Goal: Answer question/provide support: Share knowledge or assist other users

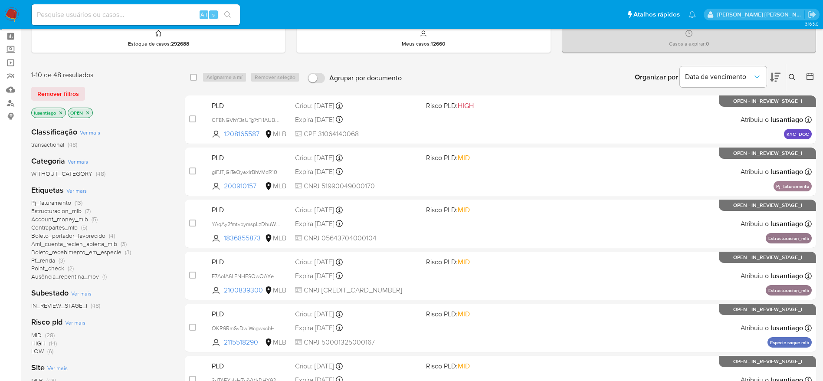
scroll to position [65, 0]
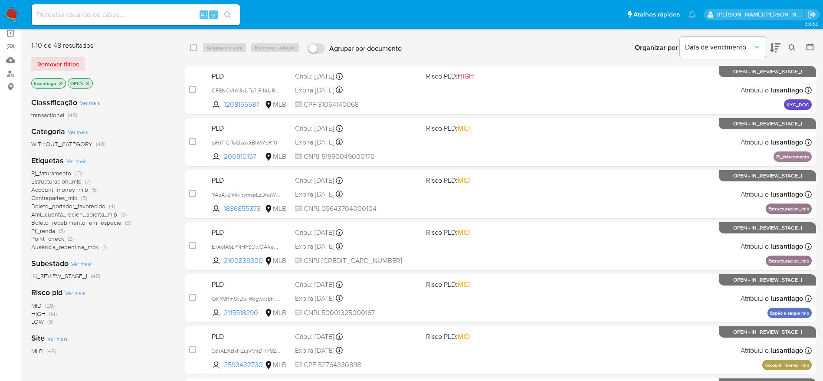
click at [52, 238] on span "Point_check" at bounding box center [47, 238] width 33 height 9
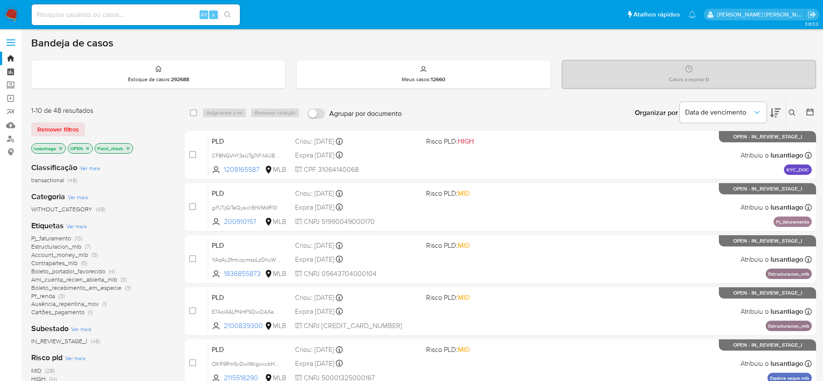
click at [11, 73] on link "Painel" at bounding box center [51, 71] width 103 height 13
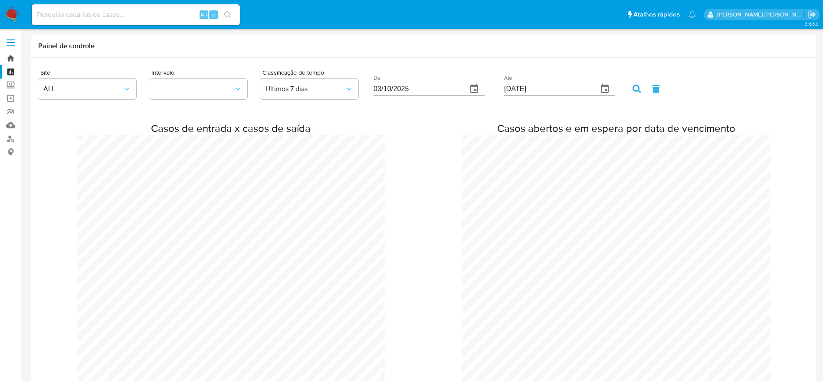
click at [9, 57] on link "Bandeja" at bounding box center [51, 58] width 103 height 13
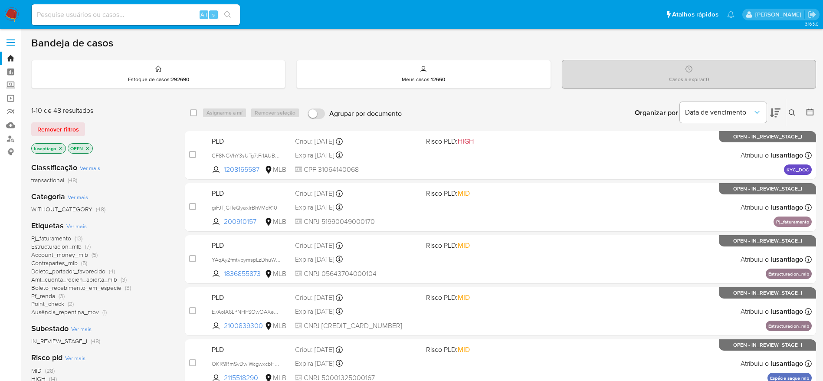
click at [41, 304] on span "Point_check" at bounding box center [47, 303] width 33 height 9
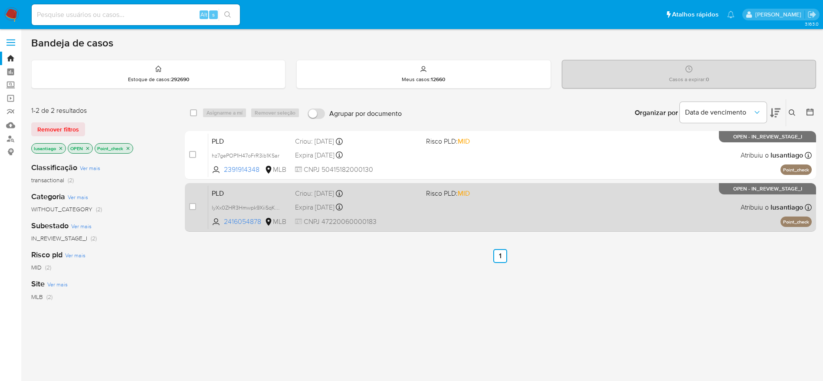
click at [496, 211] on div "PLD lyXx0ZHR3Hmwpk9XiiSqKzdp 2416054878 MLB Risco PLD: MID Criou: 12/09/2025 Cr…" at bounding box center [509, 207] width 603 height 44
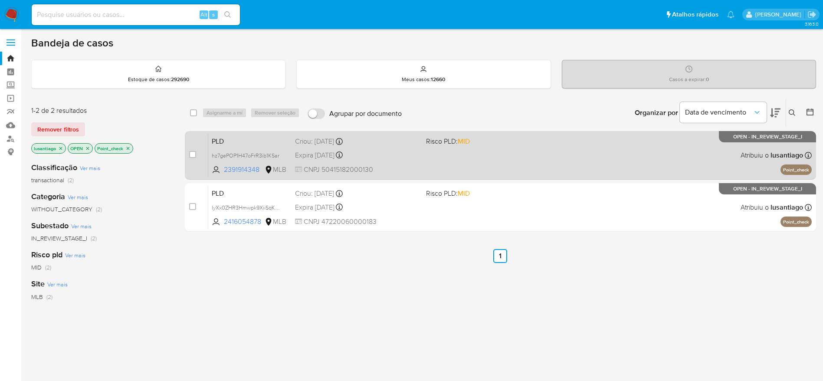
click at [418, 154] on div "Expira in 17 days Expira em 27/10/2025 00:36:05" at bounding box center [357, 155] width 124 height 12
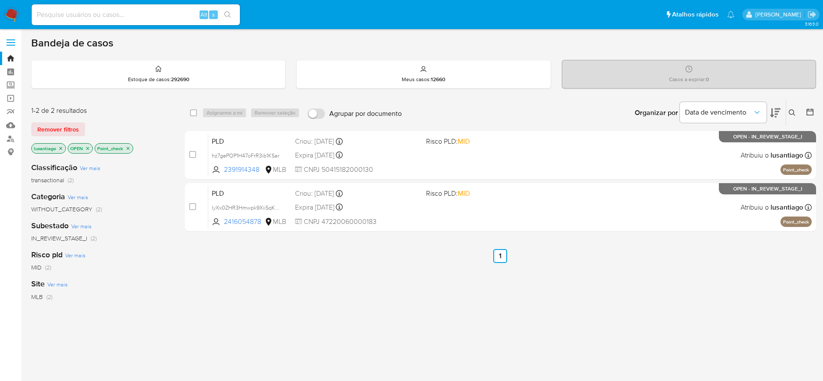
click at [130, 149] on icon "close-filter" at bounding box center [127, 148] width 5 height 5
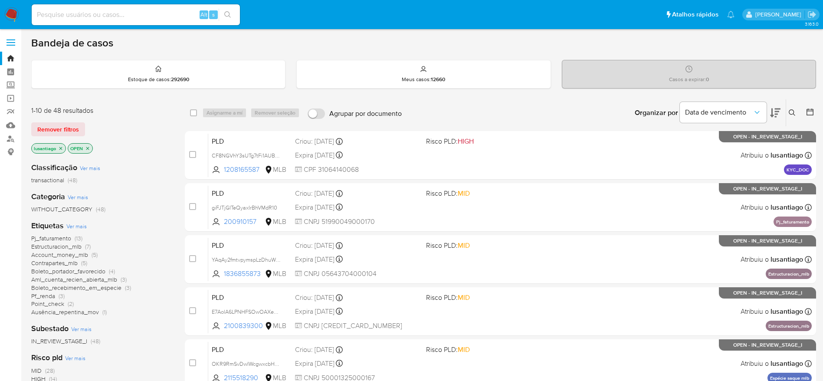
click at [44, 297] on span "Pf_renda" at bounding box center [43, 295] width 24 height 9
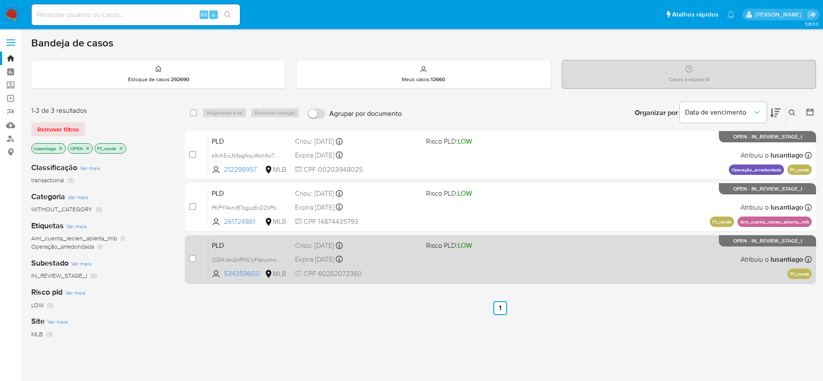
click at [428, 259] on span at bounding box center [488, 259] width 124 height 2
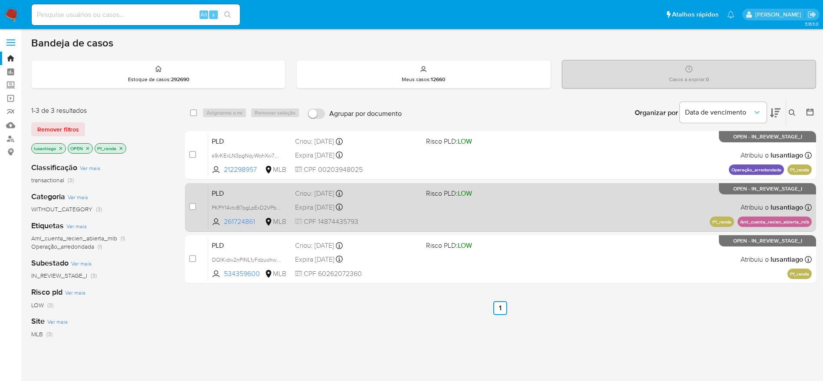
click at [383, 210] on div "Expira in 17 days Expira em 27/10/2025 00:21:15" at bounding box center [357, 207] width 124 height 12
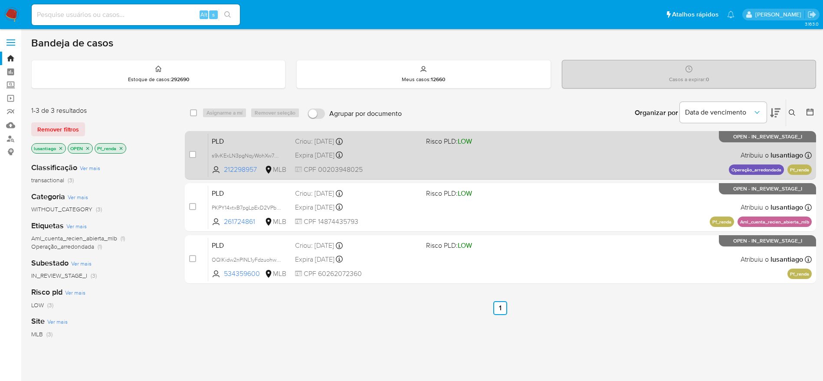
click at [373, 156] on div "Expira in 17 days Expira em 27/10/2025 00:26:35" at bounding box center [357, 155] width 124 height 12
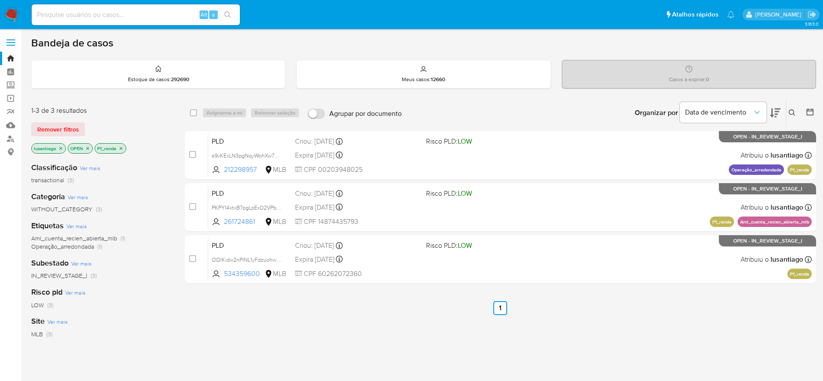
click at [288, 333] on div "select-all-cases-checkbox Asignarme a mí Remover seleção Agrupar por documento …" at bounding box center [500, 295] width 631 height 393
click at [317, 341] on div "select-all-cases-checkbox Asignarme a mí Remover seleção Agrupar por documento …" at bounding box center [500, 295] width 631 height 393
drag, startPoint x: 131, startPoint y: 8, endPoint x: 128, endPoint y: 16, distance: 8.6
click at [131, 8] on div "Alt s" at bounding box center [136, 14] width 208 height 21
click at [128, 16] on input at bounding box center [136, 14] width 208 height 11
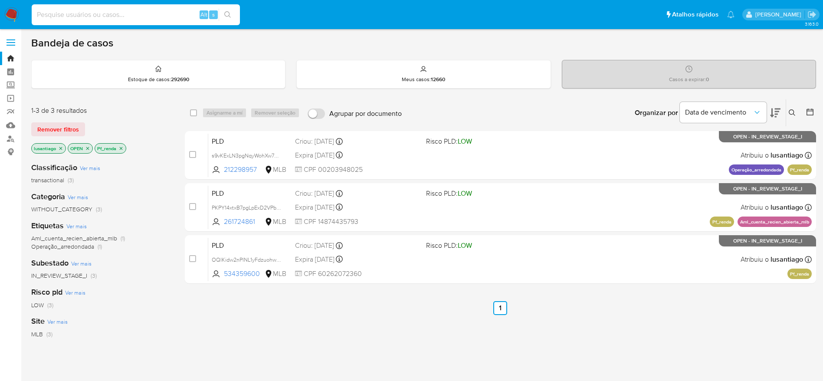
paste input "212298957"
type input "212298957"
click at [232, 17] on button "search-icon" at bounding box center [228, 15] width 18 height 12
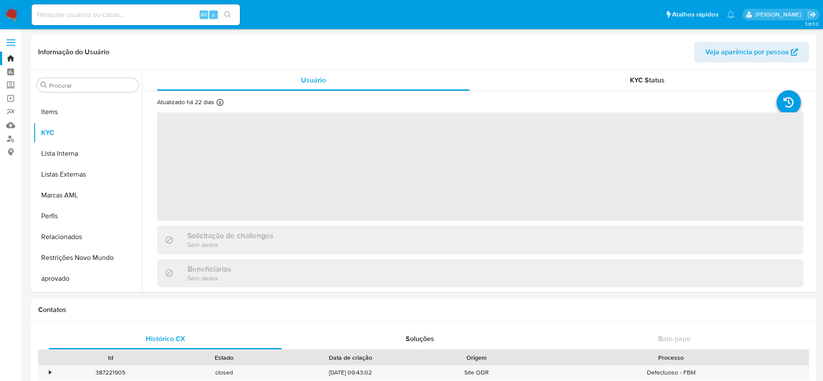
scroll to position [470, 0]
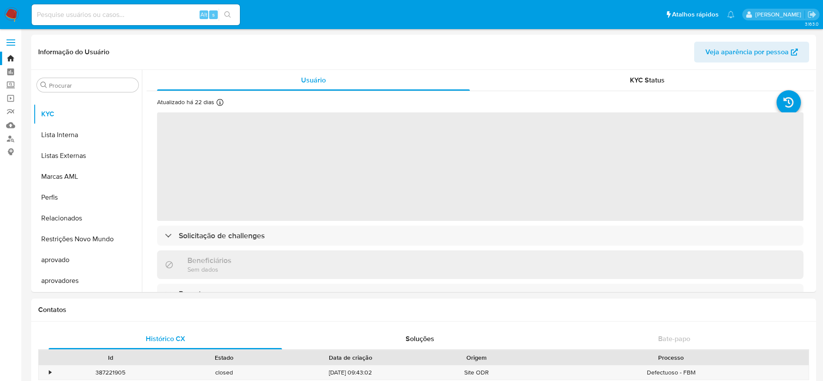
select select "10"
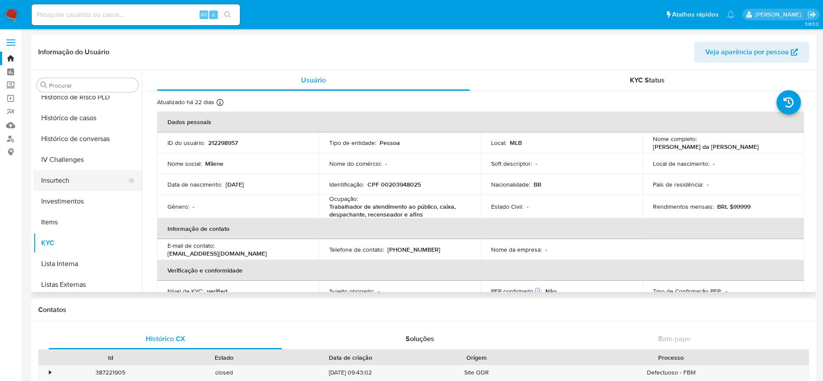
scroll to position [340, 0]
click at [66, 121] on button "Histórico de casos" at bounding box center [83, 119] width 101 height 21
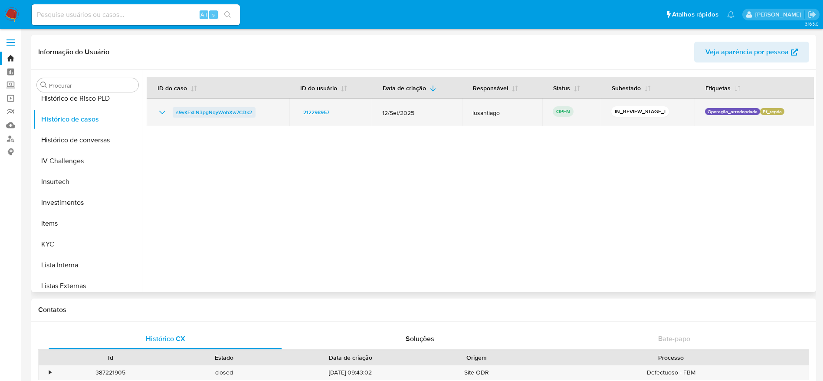
click at [208, 111] on span "s9vKExLN3pgNqyWohXw7CDk2" at bounding box center [214, 112] width 76 height 10
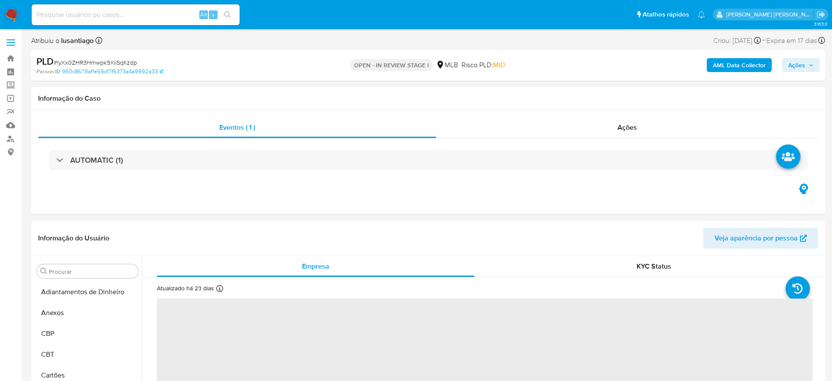
select select "10"
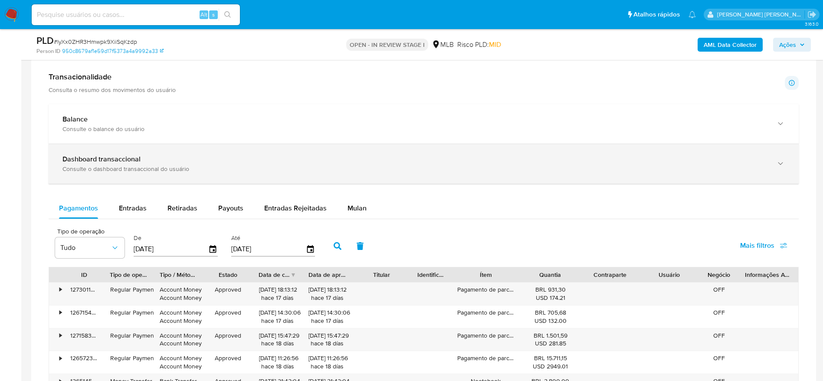
scroll to position [650, 0]
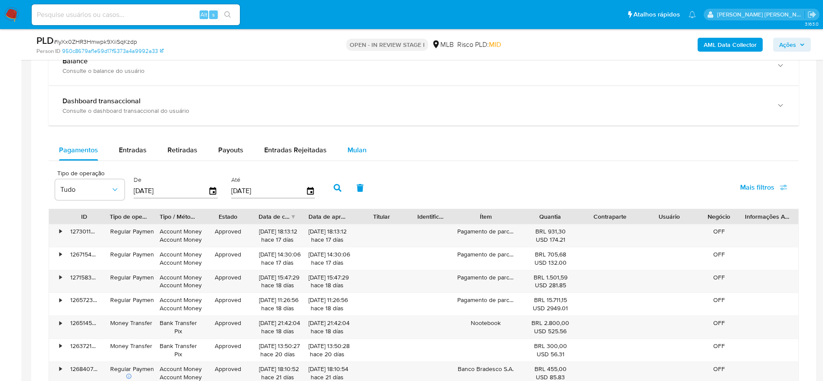
click at [357, 152] on span "Mulan" at bounding box center [356, 150] width 19 height 10
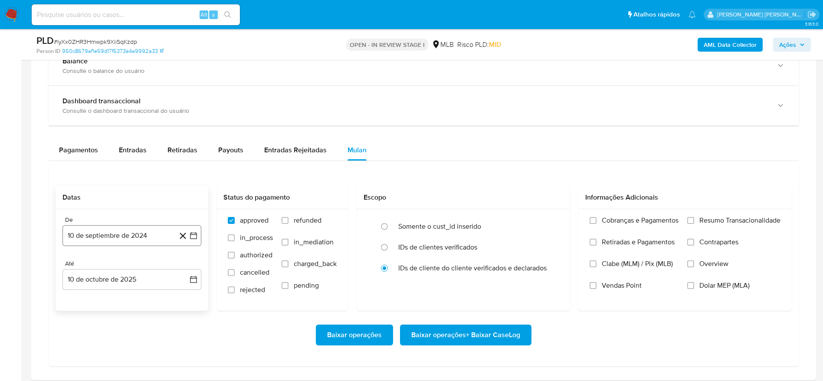
click at [104, 235] on button "10 de septiembre de 2024" at bounding box center [131, 235] width 139 height 21
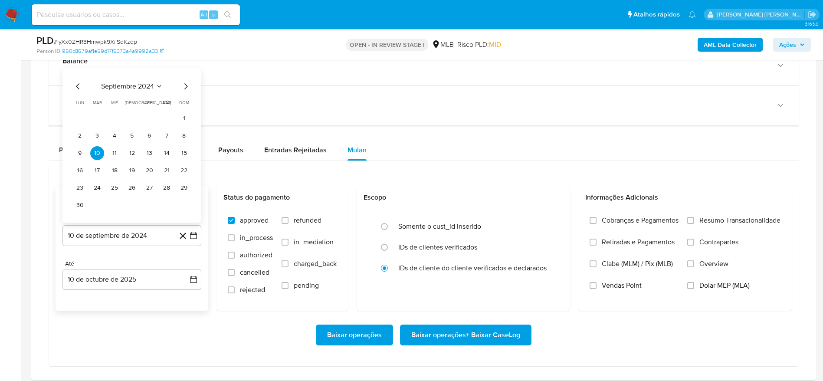
click at [121, 87] on span "septiembre 2024" at bounding box center [127, 86] width 53 height 9
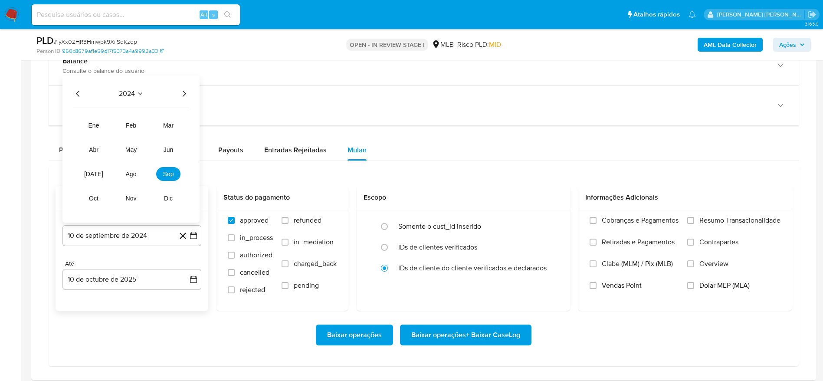
click at [184, 92] on icon "Año siguiente" at bounding box center [184, 94] width 3 height 6
click at [128, 175] on span "ago" at bounding box center [131, 173] width 11 height 7
click at [150, 133] on button "1" at bounding box center [149, 136] width 14 height 14
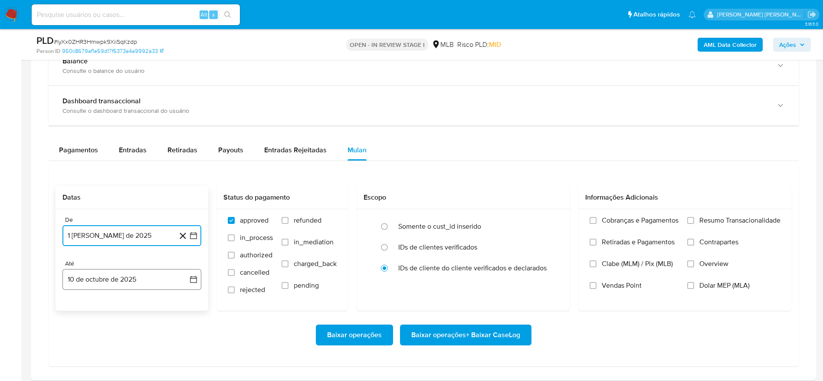
click at [123, 277] on button "10 de octubre de 2025" at bounding box center [131, 279] width 139 height 21
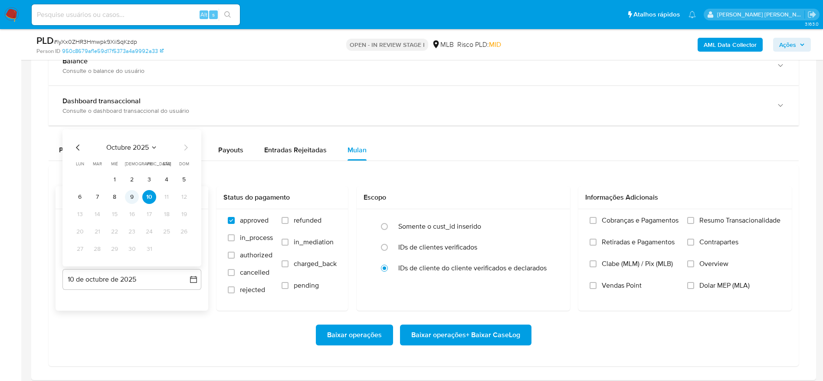
click at [131, 198] on button "9" at bounding box center [132, 197] width 14 height 14
click at [719, 217] on span "Resumo Transacionalidade" at bounding box center [739, 220] width 81 height 9
click at [694, 217] on input "Resumo Transacionalidade" at bounding box center [690, 220] width 7 height 7
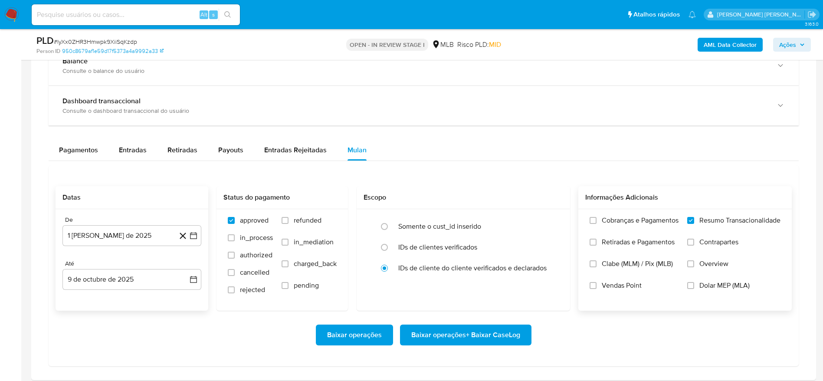
click at [487, 336] on span "Baixar operações + Baixar CaseLog" at bounding box center [465, 334] width 109 height 19
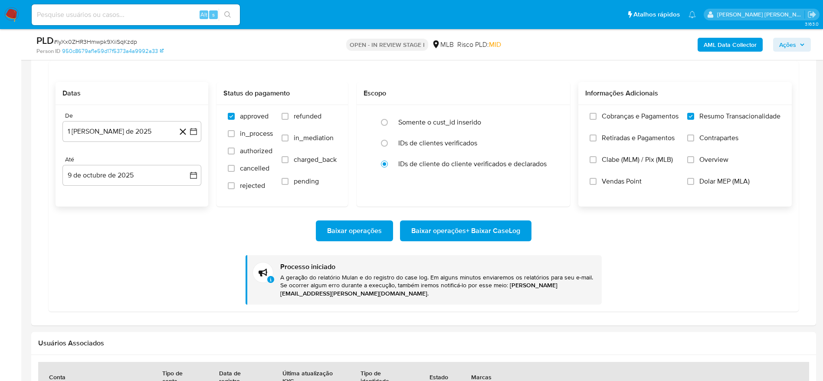
scroll to position [780, 0]
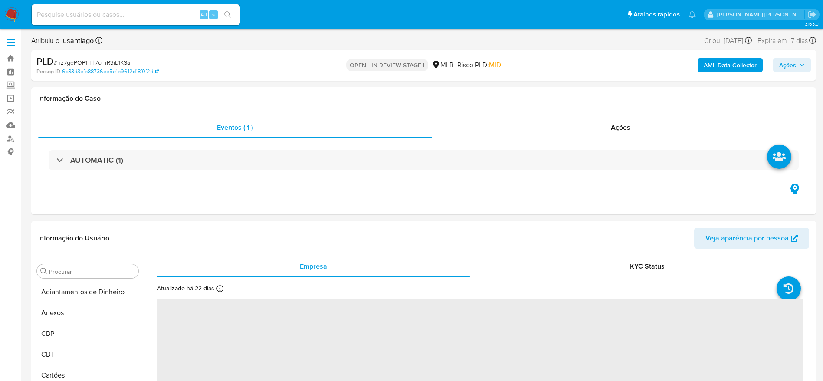
select select "10"
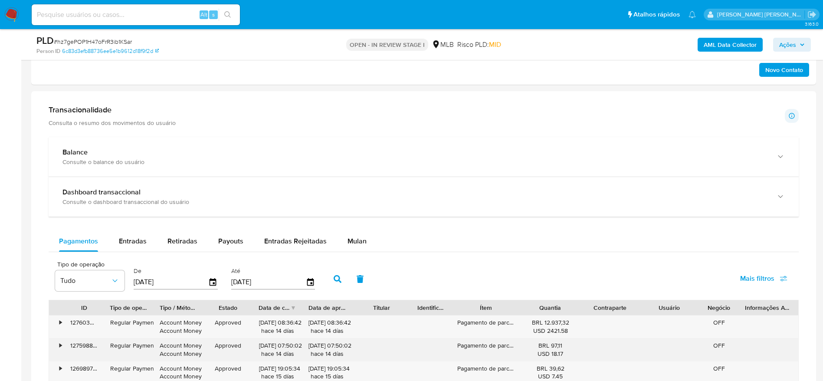
scroll to position [650, 0]
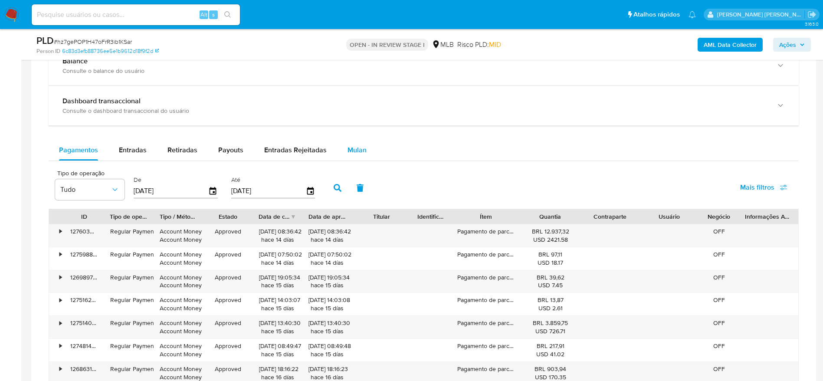
click at [351, 149] on span "Mulan" at bounding box center [356, 150] width 19 height 10
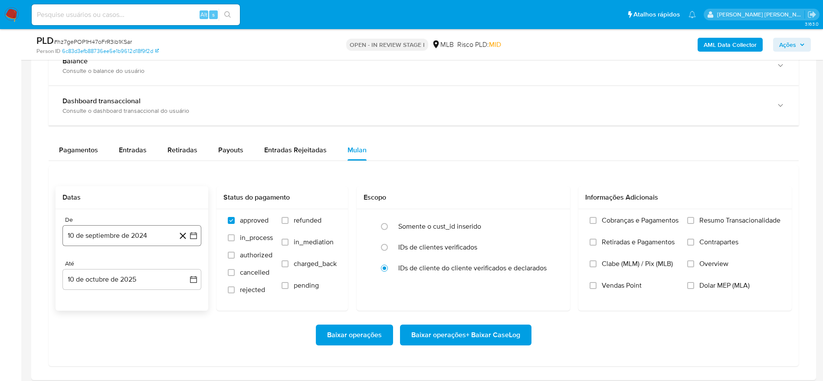
click at [137, 234] on button "10 de septiembre de 2024" at bounding box center [131, 235] width 139 height 21
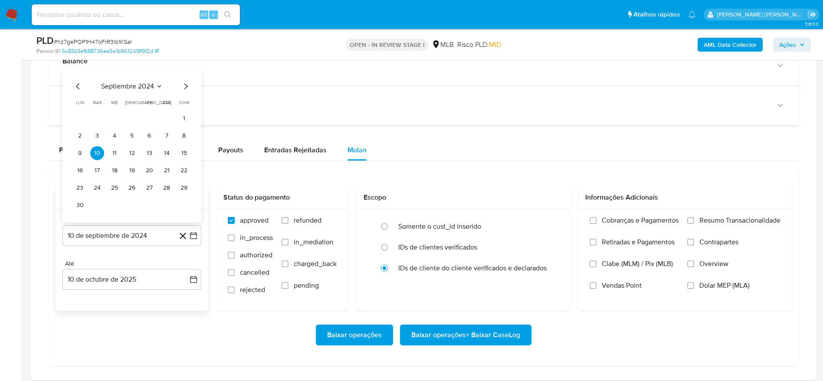
click at [136, 88] on span "septiembre 2024" at bounding box center [127, 86] width 53 height 9
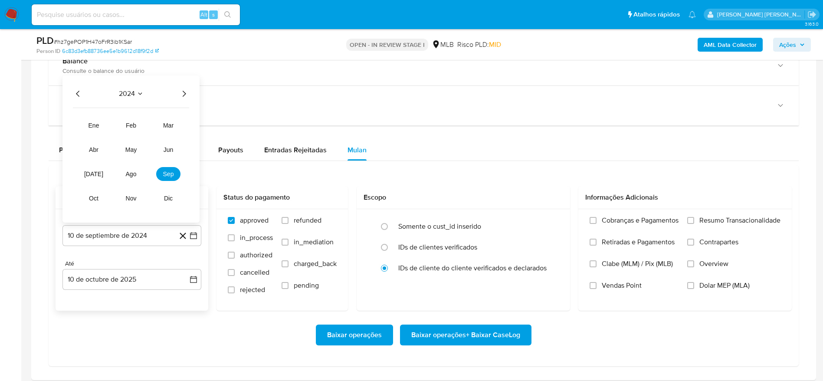
click at [187, 95] on icon "Año siguiente" at bounding box center [184, 93] width 10 height 10
click at [134, 167] on button "ago" at bounding box center [131, 174] width 24 height 14
drag, startPoint x: 151, startPoint y: 132, endPoint x: 130, endPoint y: 238, distance: 108.3
click at [153, 138] on button "1" at bounding box center [149, 136] width 14 height 14
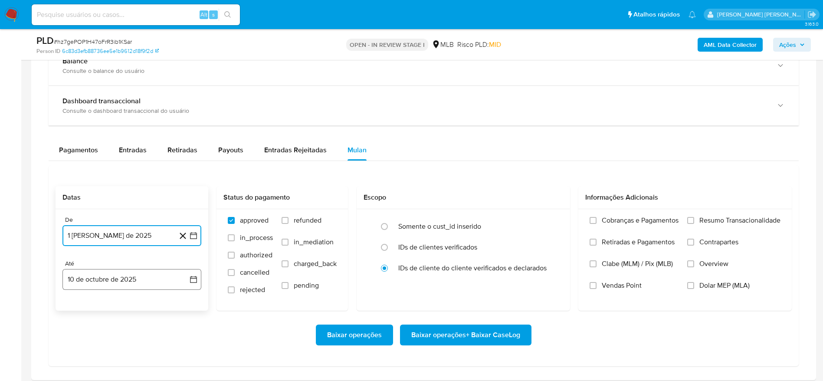
click at [121, 282] on button "10 de octubre de 2025" at bounding box center [131, 279] width 139 height 21
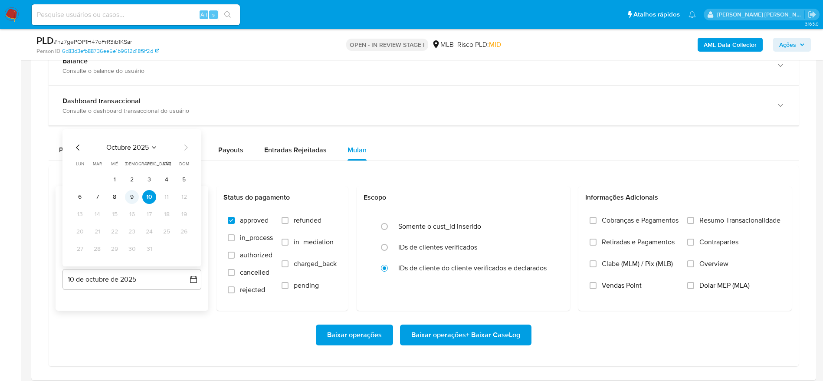
click at [134, 201] on button "9" at bounding box center [132, 197] width 14 height 14
click at [717, 220] on span "Resumo Transacionalidade" at bounding box center [739, 220] width 81 height 9
click at [694, 220] on input "Resumo Transacionalidade" at bounding box center [690, 220] width 7 height 7
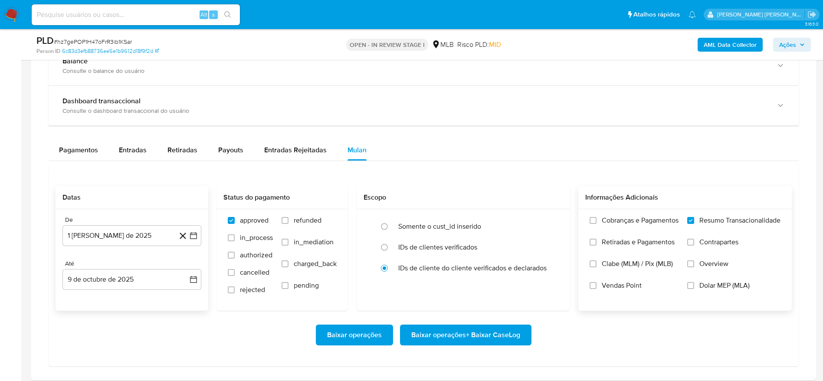
click at [494, 333] on span "Baixar operações + Baixar CaseLog" at bounding box center [465, 334] width 109 height 19
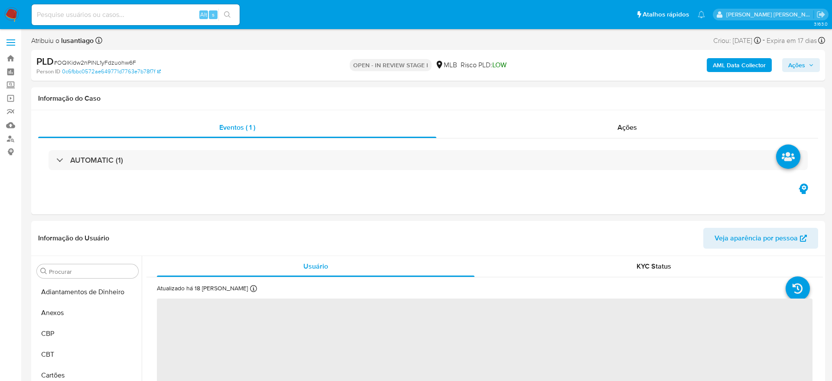
select select "10"
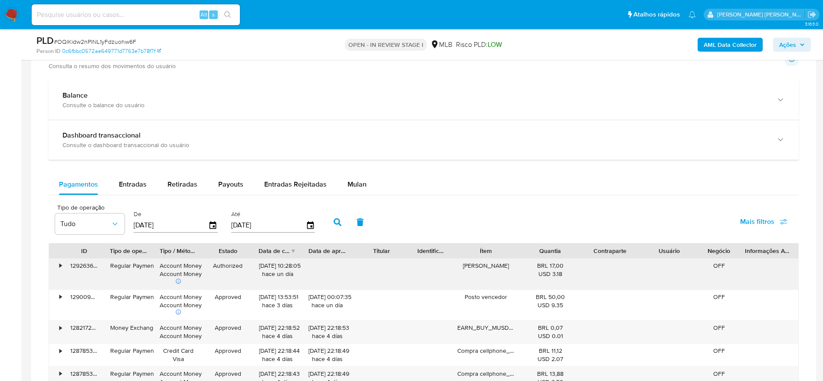
scroll to position [650, 0]
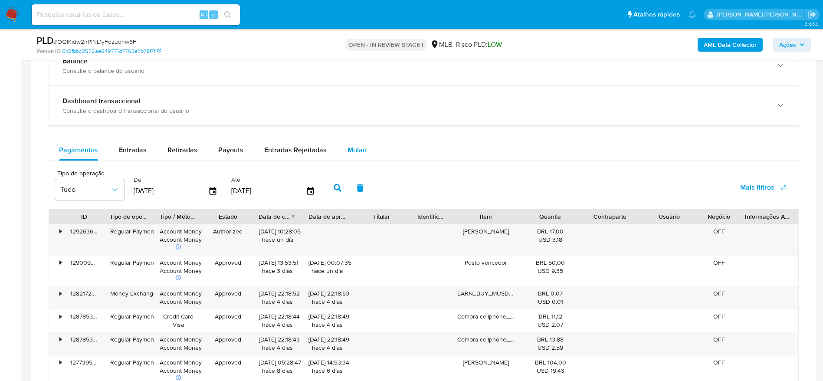
click at [350, 153] on span "Mulan" at bounding box center [356, 150] width 19 height 10
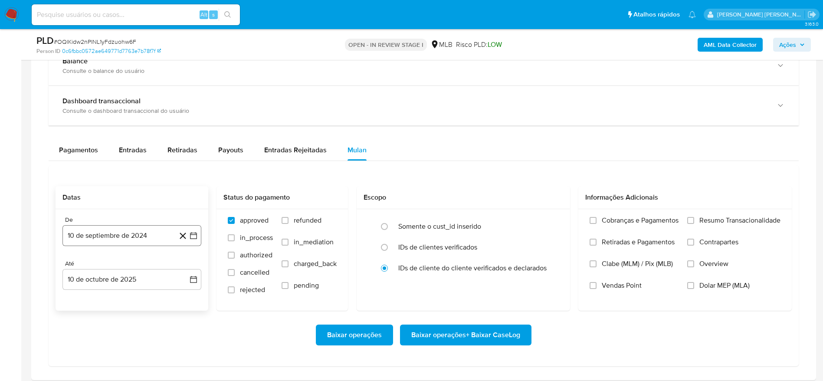
click at [111, 242] on button "10 de septiembre de 2024" at bounding box center [131, 235] width 139 height 21
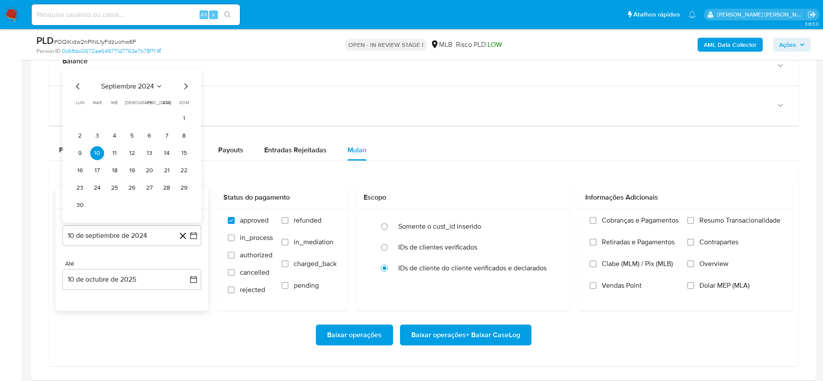
click at [145, 87] on span "septiembre 2024" at bounding box center [127, 86] width 53 height 9
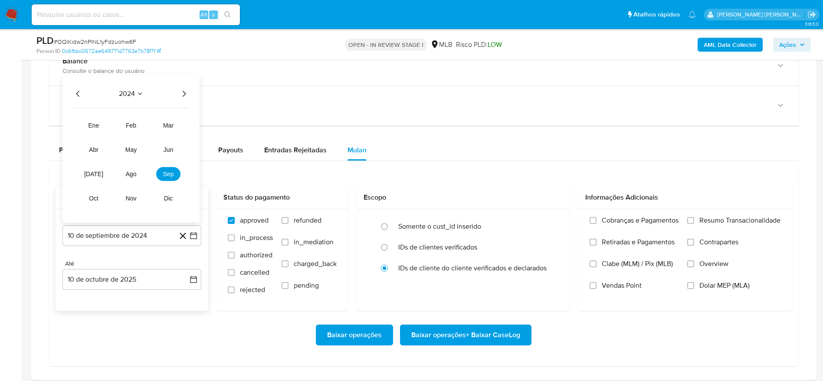
click at [187, 96] on icon "Año siguiente" at bounding box center [184, 93] width 10 height 10
click at [134, 176] on span "ago" at bounding box center [131, 173] width 11 height 7
drag, startPoint x: 152, startPoint y: 128, endPoint x: 151, endPoint y: 149, distance: 20.4
click at [153, 129] on button "1" at bounding box center [149, 136] width 14 height 14
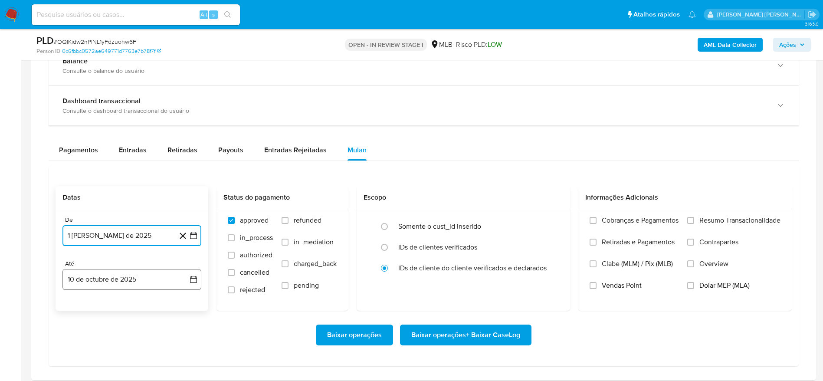
click at [124, 286] on button "10 de octubre de 2025" at bounding box center [131, 279] width 139 height 21
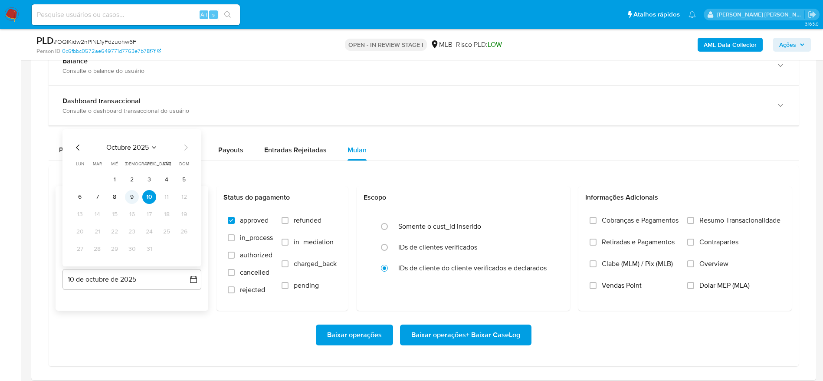
click at [133, 192] on button "9" at bounding box center [132, 197] width 14 height 14
click at [701, 219] on span "Resumo Transacionalidade" at bounding box center [739, 220] width 81 height 9
click at [694, 219] on input "Resumo Transacionalidade" at bounding box center [690, 220] width 7 height 7
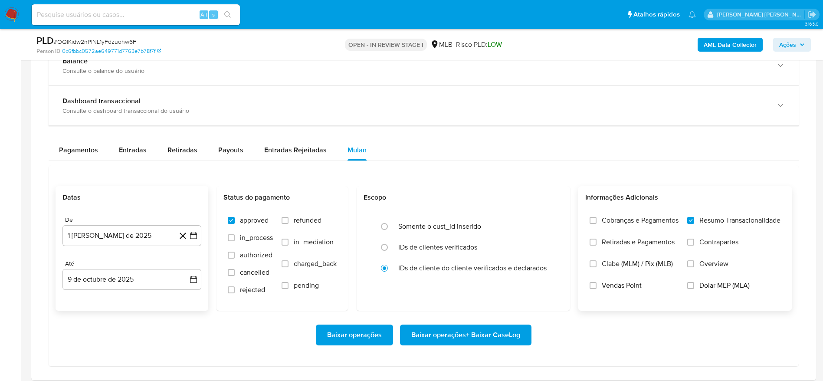
click at [496, 335] on span "Baixar operações + Baixar CaseLog" at bounding box center [465, 334] width 109 height 19
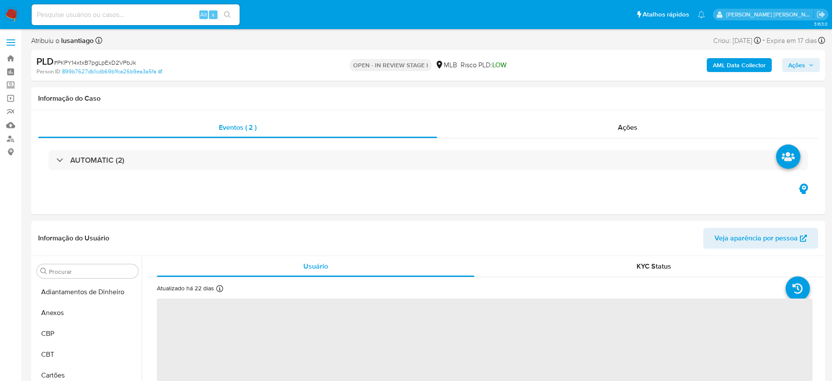
select select "10"
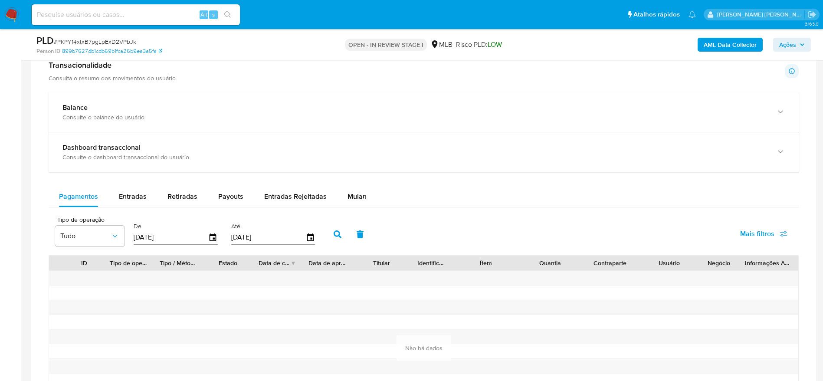
scroll to position [650, 0]
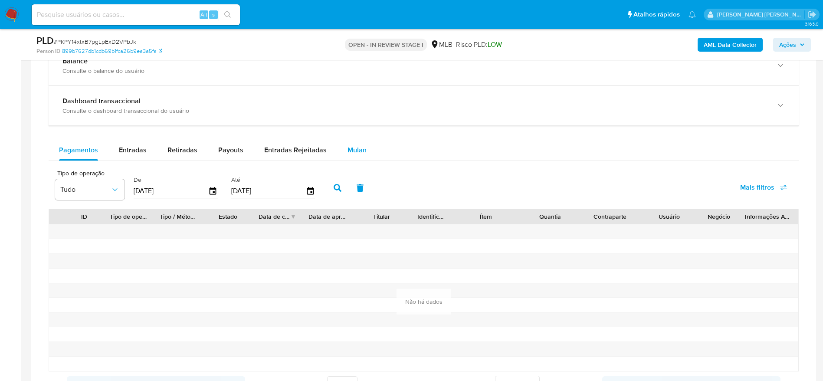
click at [348, 149] on span "Mulan" at bounding box center [356, 150] width 19 height 10
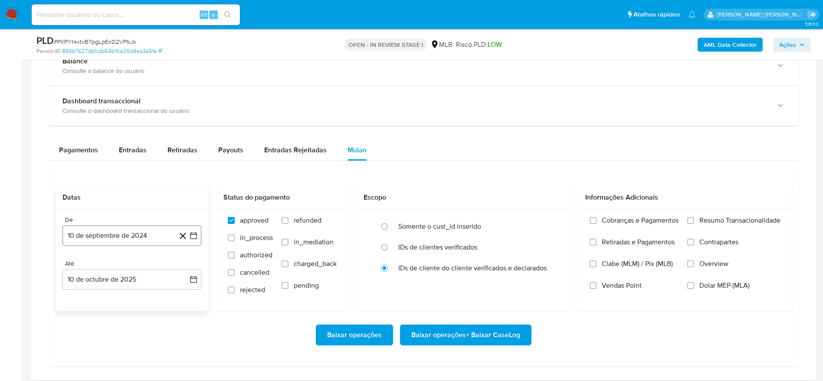
click at [140, 242] on button "10 de septiembre de 2024" at bounding box center [131, 235] width 139 height 21
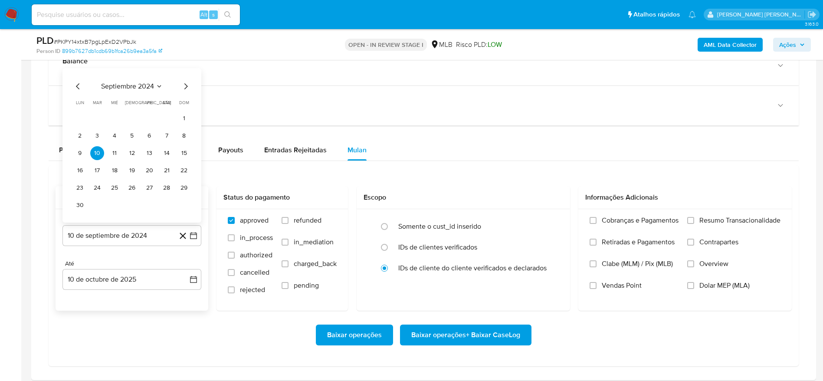
click at [140, 87] on span "septiembre 2024" at bounding box center [127, 86] width 53 height 9
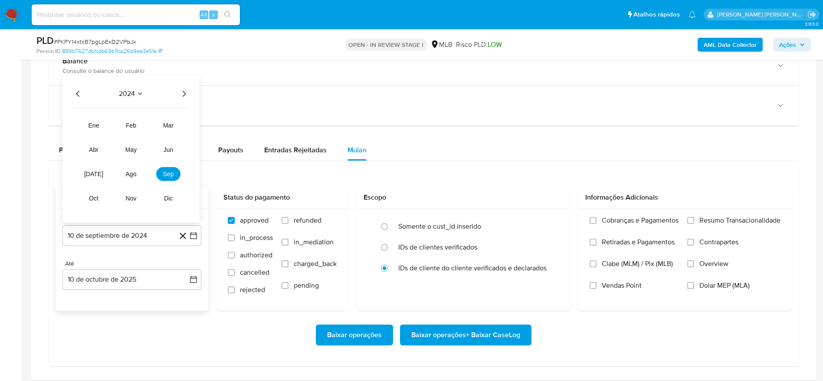
drag, startPoint x: 187, startPoint y: 95, endPoint x: 181, endPoint y: 108, distance: 14.5
click at [187, 96] on icon "Año siguiente" at bounding box center [184, 93] width 10 height 10
click at [127, 178] on button "ago" at bounding box center [131, 174] width 24 height 14
click at [152, 134] on button "1" at bounding box center [149, 136] width 14 height 14
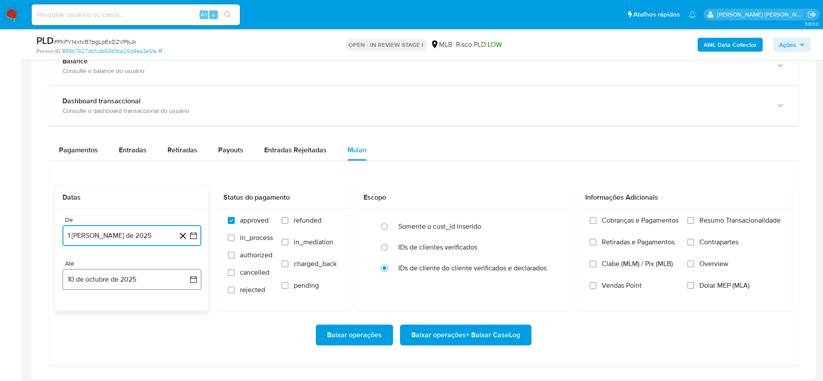
click at [118, 283] on button "10 de octubre de 2025" at bounding box center [131, 279] width 139 height 21
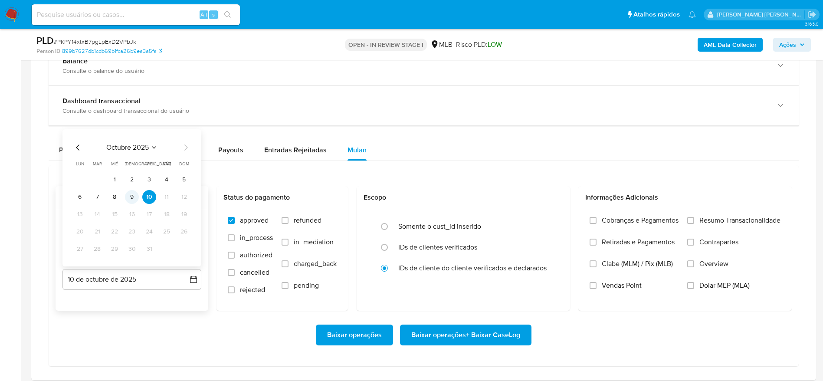
click at [131, 198] on button "9" at bounding box center [132, 197] width 14 height 14
click at [731, 219] on span "Resumo Transacionalidade" at bounding box center [739, 220] width 81 height 9
click at [694, 219] on input "Resumo Transacionalidade" at bounding box center [690, 220] width 7 height 7
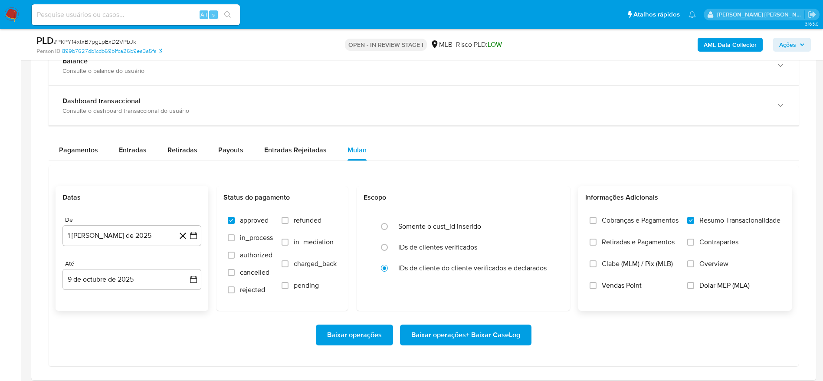
click at [452, 333] on span "Baixar operações + Baixar CaseLog" at bounding box center [465, 334] width 109 height 19
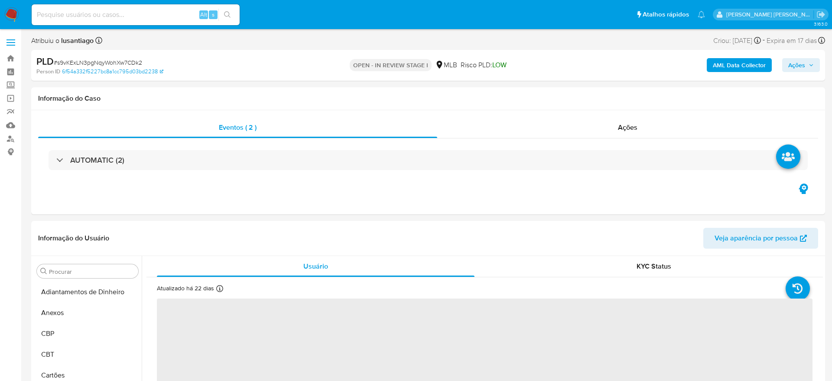
select select "10"
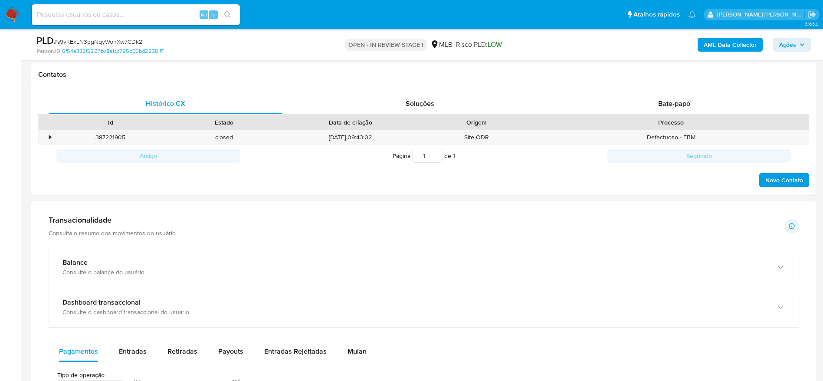
scroll to position [650, 0]
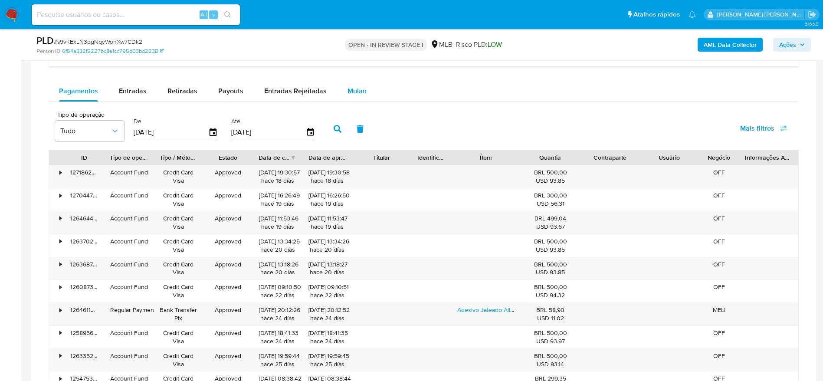
click at [356, 89] on span "Mulan" at bounding box center [356, 91] width 19 height 10
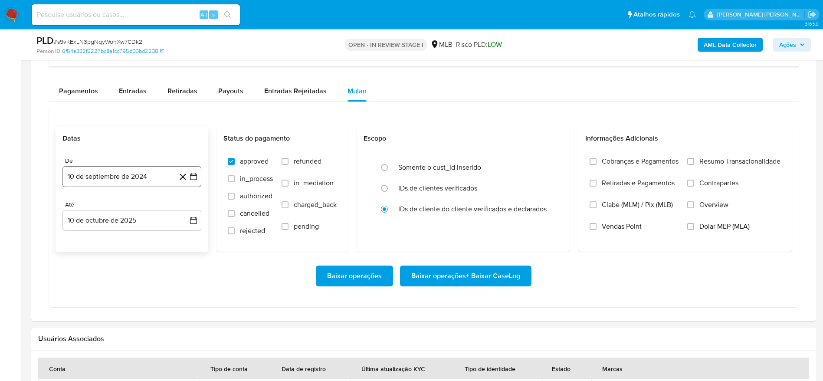
click at [112, 172] on button "10 de septiembre de 2024" at bounding box center [131, 176] width 139 height 21
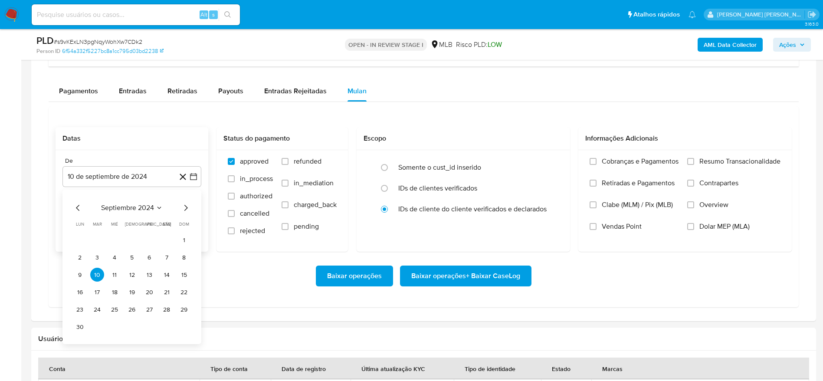
click at [117, 205] on span "septiembre 2024" at bounding box center [127, 207] width 53 height 9
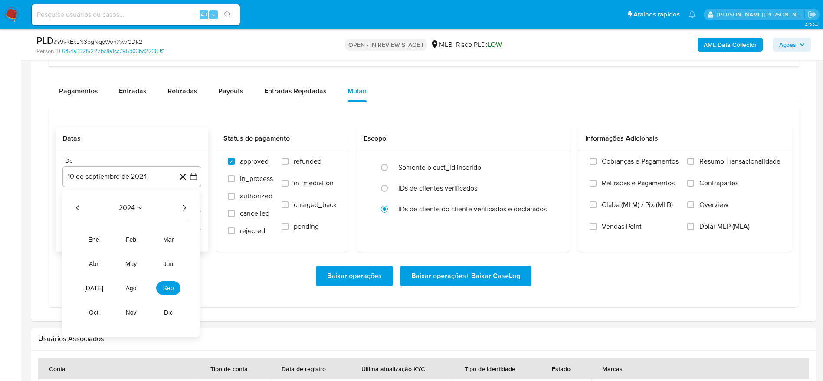
click at [186, 207] on icon "Año siguiente" at bounding box center [184, 207] width 10 height 10
click at [134, 285] on span "ago" at bounding box center [131, 287] width 11 height 7
drag, startPoint x: 149, startPoint y: 239, endPoint x: 128, endPoint y: 245, distance: 22.2
click at [149, 238] on button "1" at bounding box center [149, 240] width 14 height 14
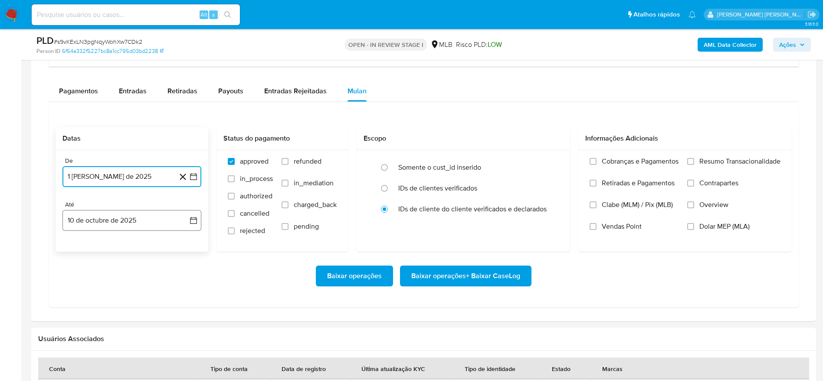
click at [107, 221] on button "10 de octubre de 2025" at bounding box center [131, 220] width 139 height 21
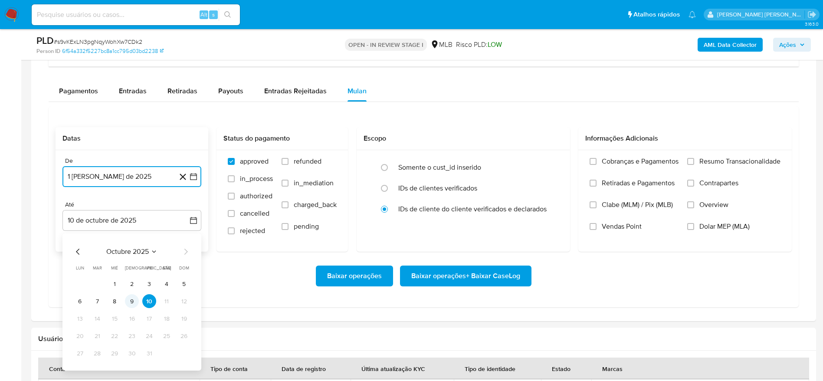
click at [133, 300] on button "9" at bounding box center [132, 301] width 14 height 14
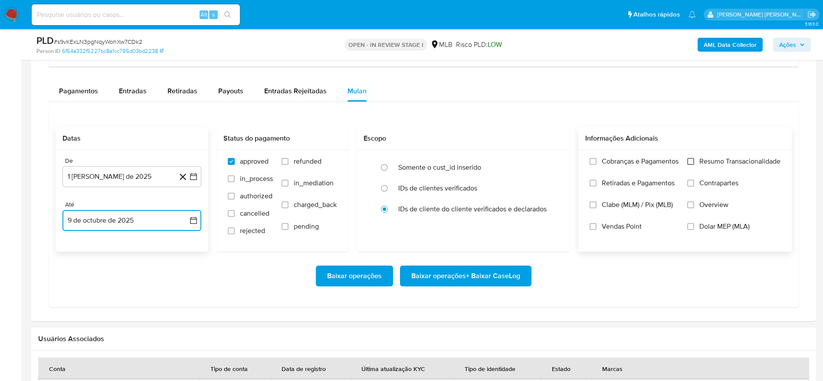
click at [688, 161] on input "Resumo Transacionalidade" at bounding box center [690, 161] width 7 height 7
click at [495, 273] on span "Baixar operações + Baixar CaseLog" at bounding box center [465, 275] width 109 height 19
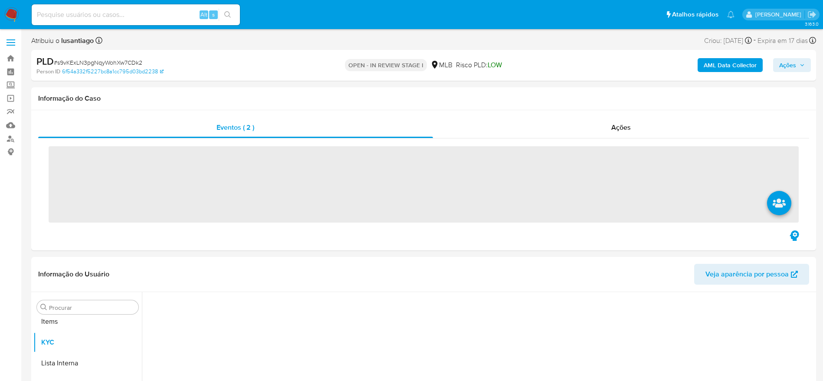
scroll to position [470, 0]
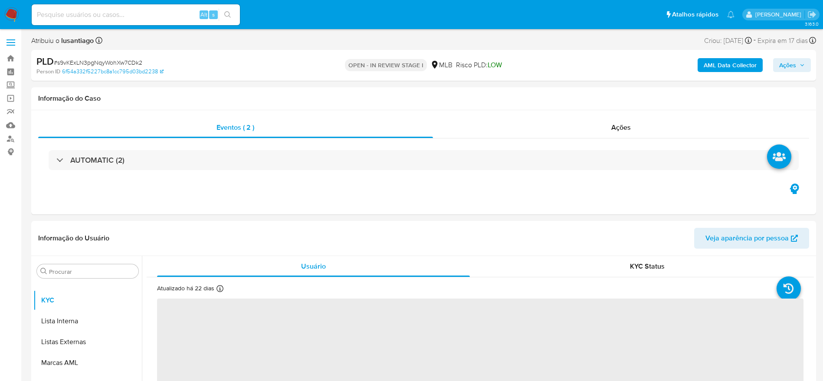
select select "10"
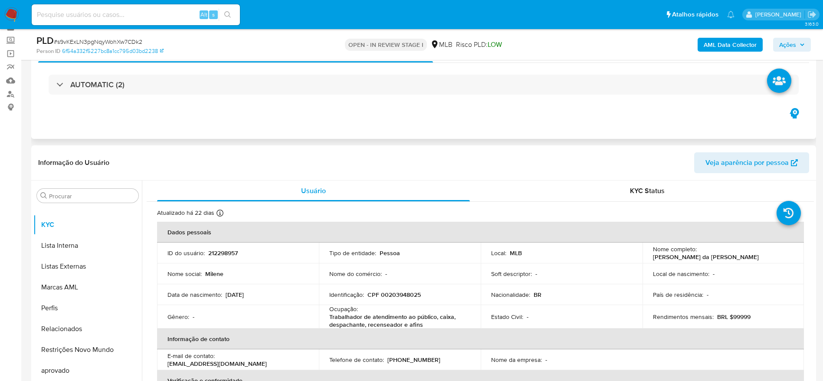
scroll to position [130, 0]
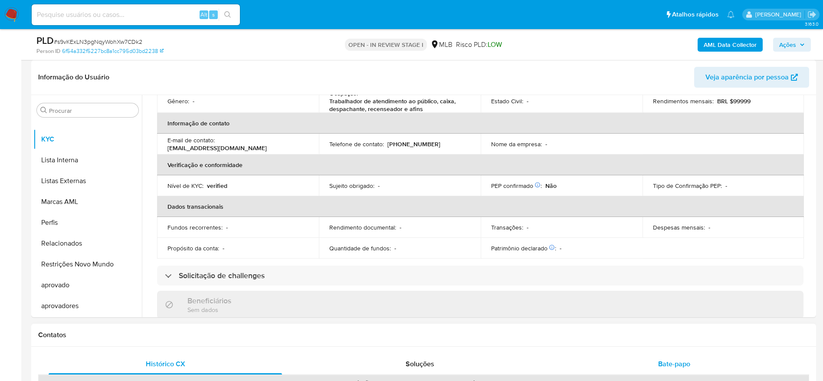
click at [676, 369] on div "Bate-papo" at bounding box center [673, 363] width 233 height 21
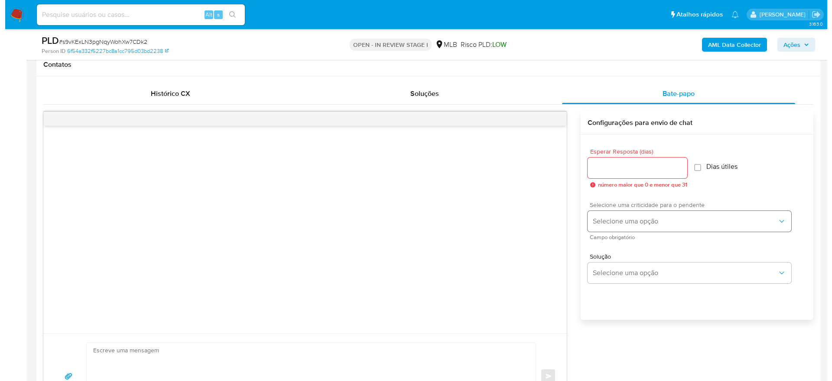
scroll to position [325, 0]
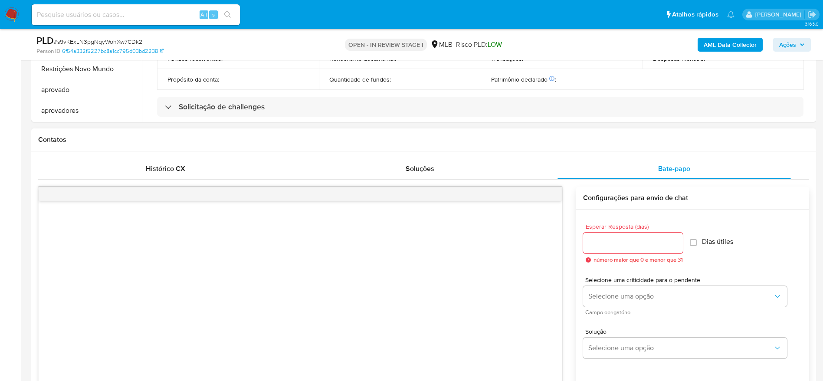
click at [637, 245] on input "Esperar Resposta (dias)" at bounding box center [633, 242] width 100 height 11
type input "3"
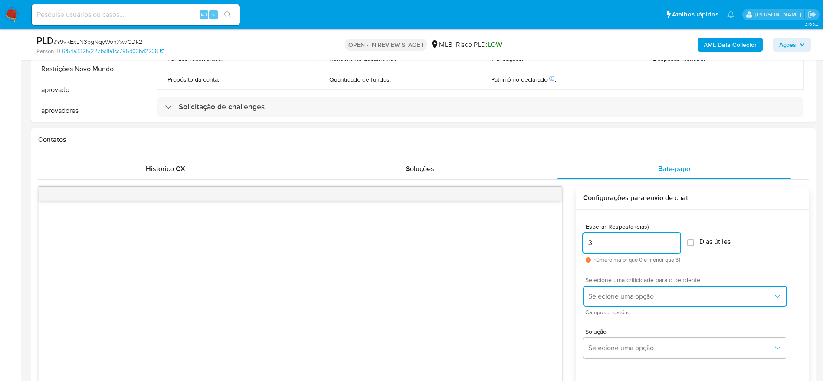
click at [633, 295] on span "Selecione uma opção" at bounding box center [680, 296] width 185 height 9
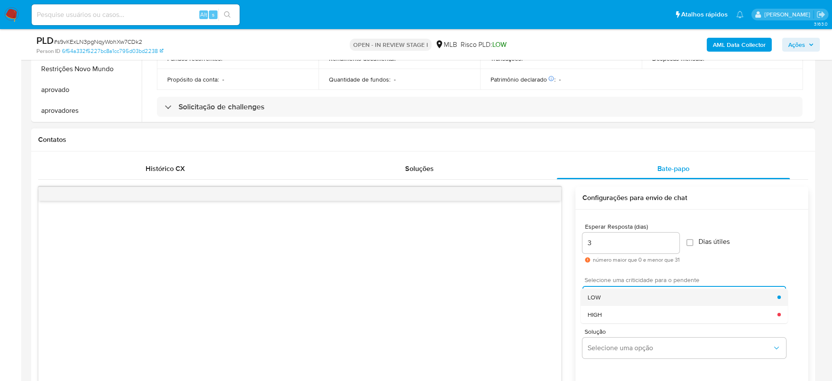
click at [627, 296] on div "LOW" at bounding box center [683, 296] width 190 height 17
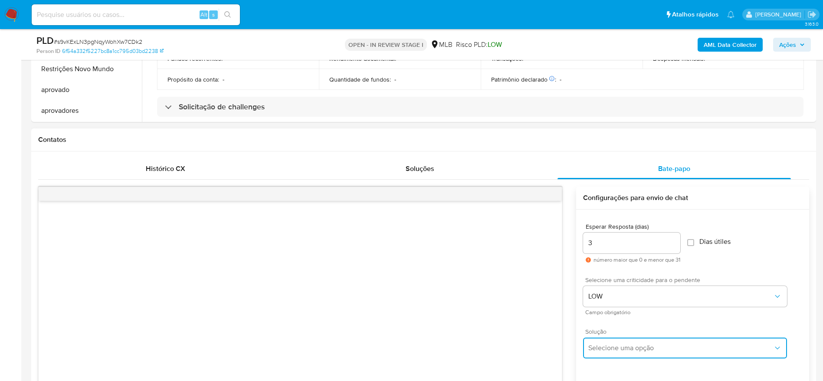
click at [639, 352] on button "Selecione uma opção" at bounding box center [685, 347] width 204 height 21
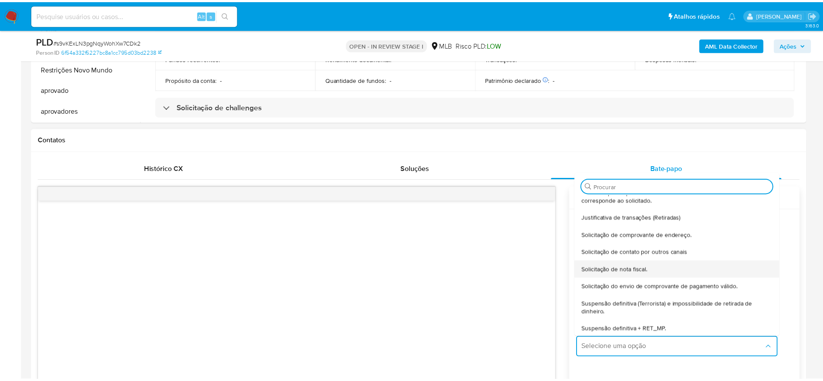
scroll to position [72, 0]
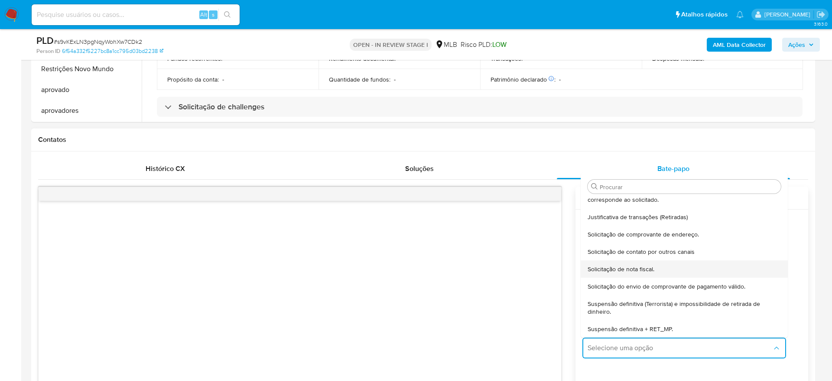
click at [647, 267] on span "Solicitação de nota fiscal." at bounding box center [621, 269] width 67 height 8
type textarea "Olá,Suspendemos a sua conta para uma verificação adicional de segurança.Por fav…"
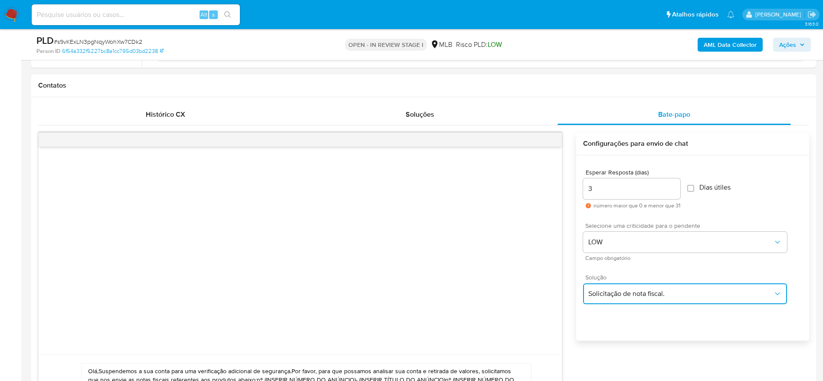
scroll to position [455, 0]
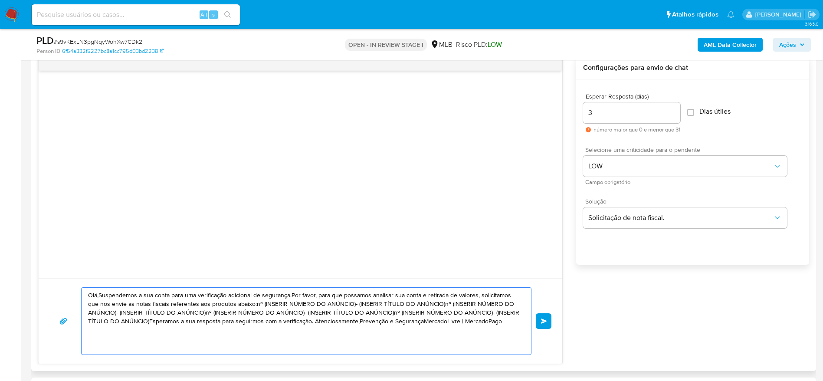
click at [305, 315] on textarea "Olá,Suspendemos a sua conta para uma verificação adicional de segurança.Por fav…" at bounding box center [304, 320] width 432 height 67
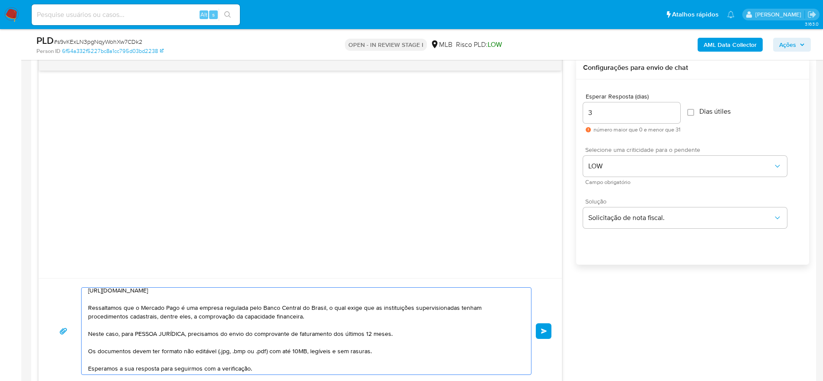
scroll to position [45, 0]
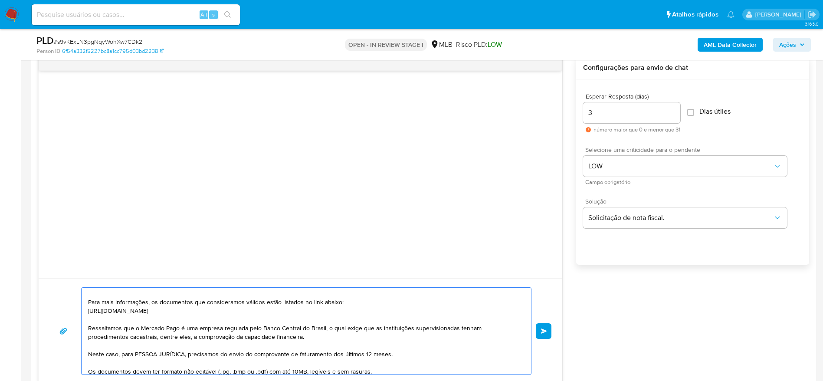
drag, startPoint x: 187, startPoint y: 356, endPoint x: 122, endPoint y: 355, distance: 65.5
click at [122, 355] on textarea "Olá! Estamos realizando uma verificação adicional de segurança em contas de usu…" at bounding box center [304, 330] width 432 height 87
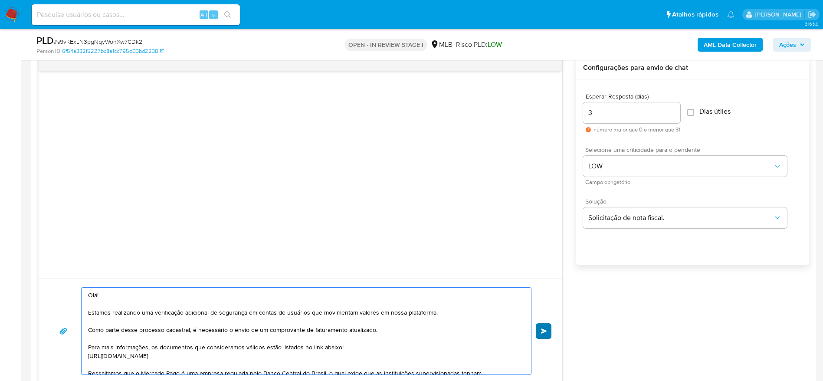
type textarea "Olá! Estamos realizando uma verificação adicional de segurança em contas de usu…"
click at [542, 330] on span "common.send" at bounding box center [544, 330] width 6 height 5
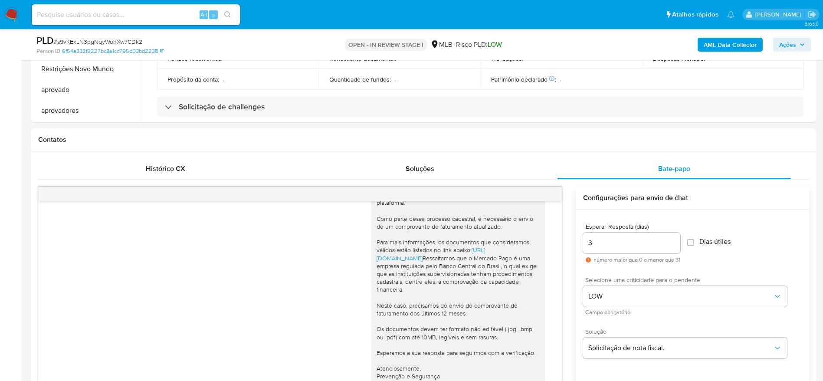
scroll to position [585, 0]
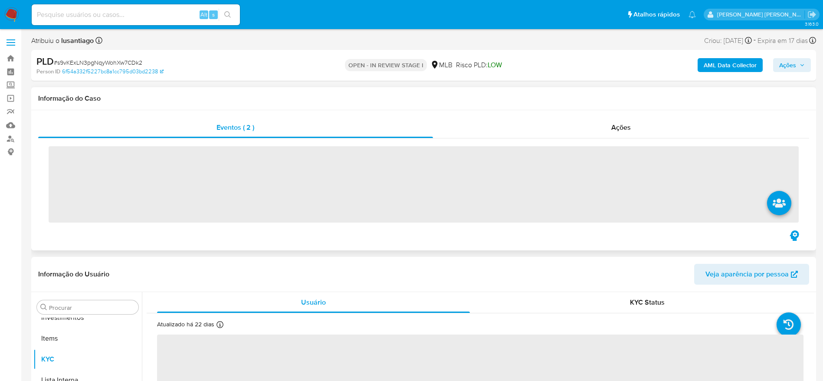
scroll to position [470, 0]
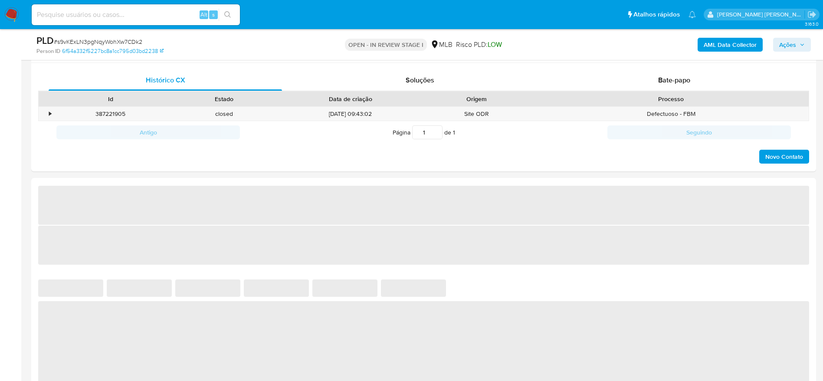
select select "10"
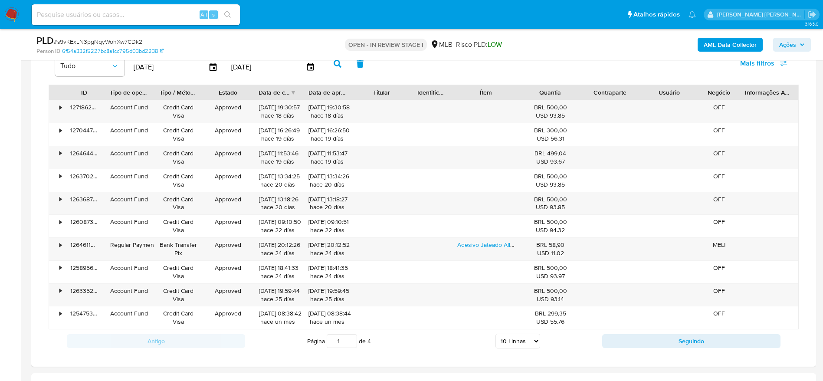
scroll to position [1041, 0]
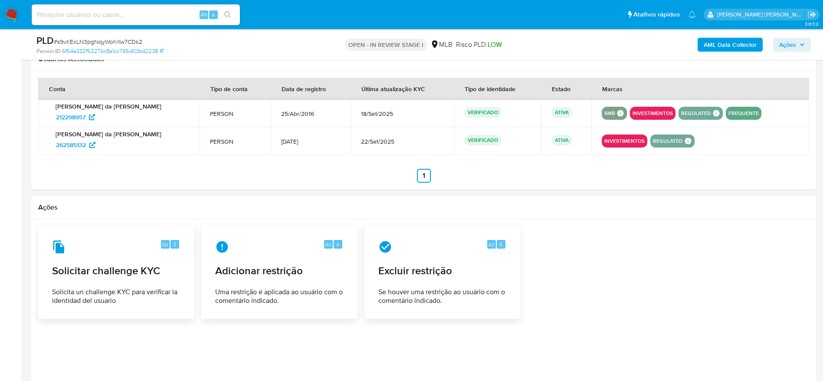
click at [146, 10] on input at bounding box center [136, 14] width 208 height 11
paste input "261724861"
type input "261724861"
click at [222, 14] on button "search-icon" at bounding box center [228, 15] width 18 height 12
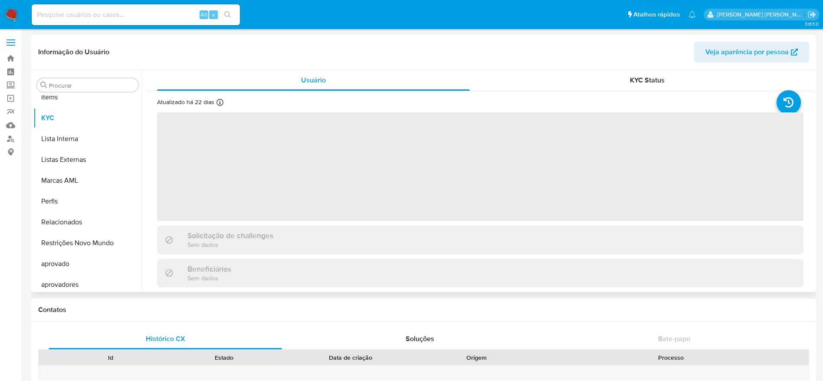
scroll to position [470, 0]
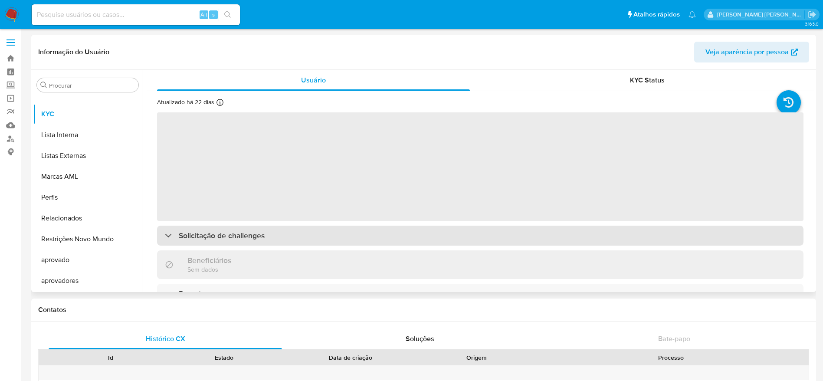
select select "10"
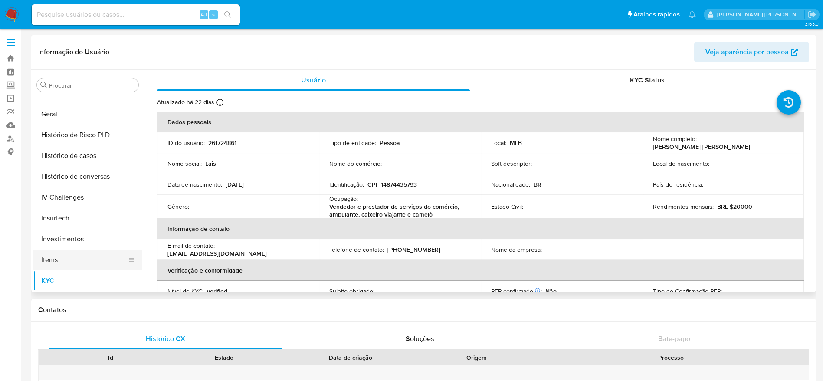
scroll to position [275, 0]
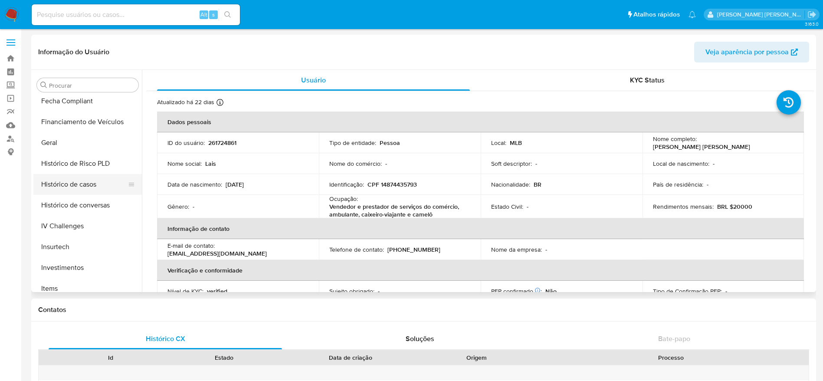
click at [75, 181] on button "Histórico de casos" at bounding box center [83, 184] width 101 height 21
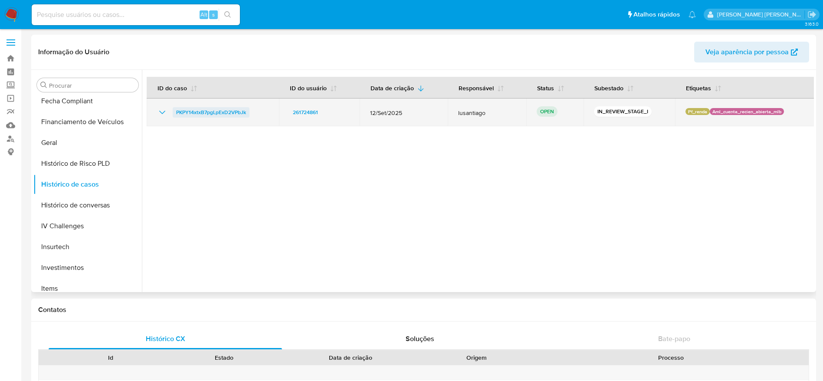
click at [226, 111] on span "PKPY14xtxB7pgLpExD2VPbJk" at bounding box center [211, 112] width 70 height 10
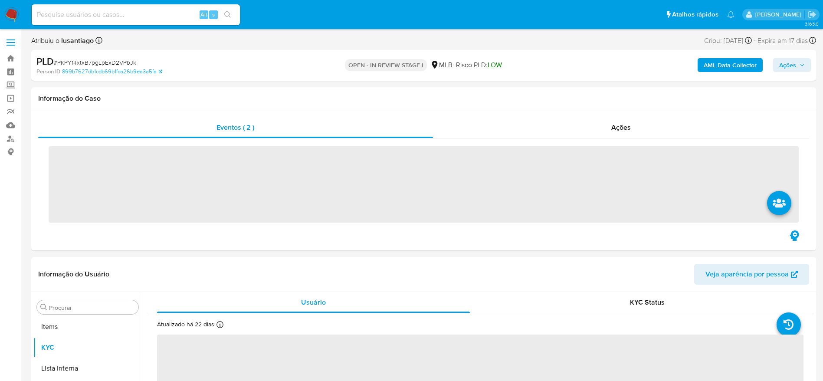
scroll to position [470, 0]
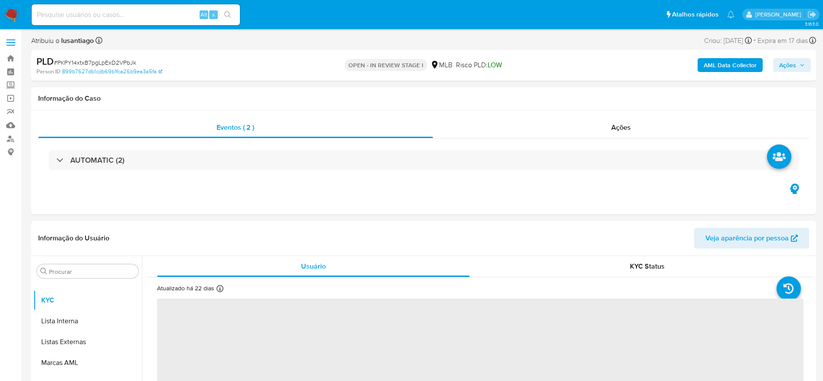
select select "10"
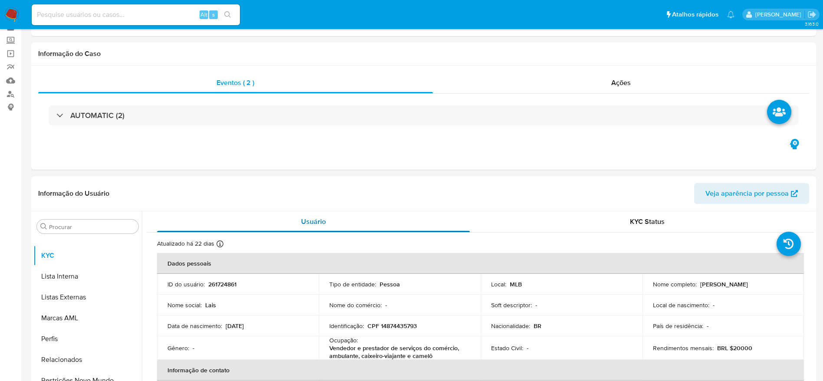
scroll to position [65, 0]
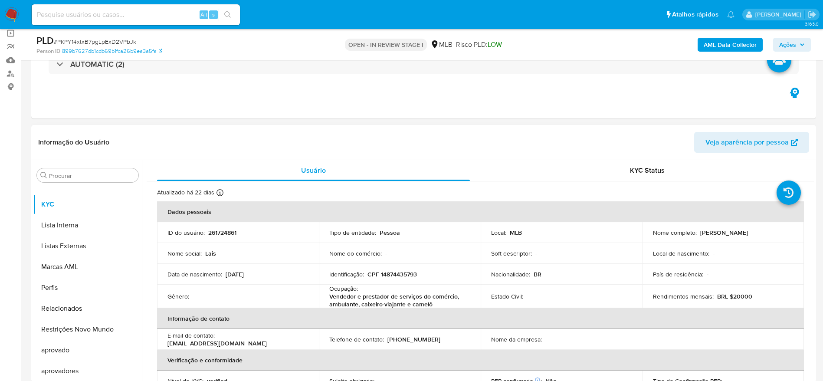
click at [391, 275] on p "CPF 14874435793" at bounding box center [391, 274] width 49 height 8
copy p "14874435793"
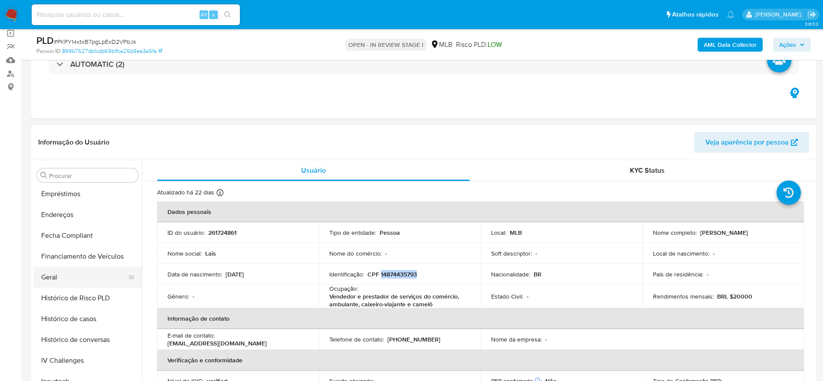
scroll to position [210, 0]
click at [59, 302] on button "Geral" at bounding box center [83, 297] width 101 height 21
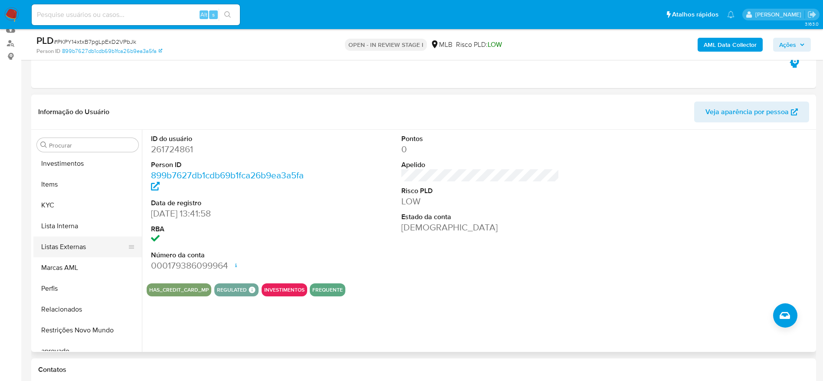
scroll to position [470, 0]
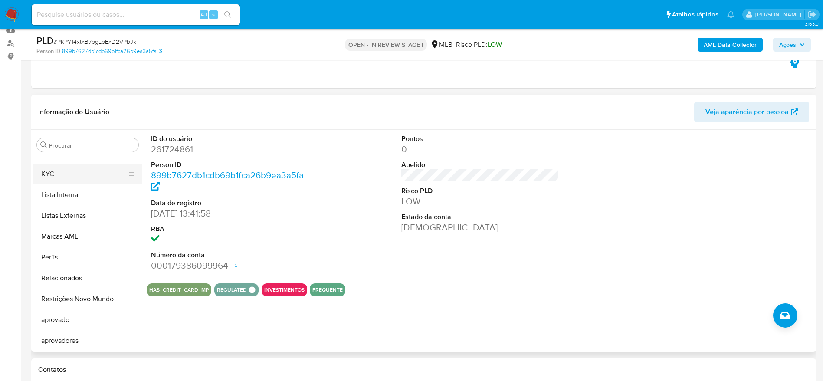
click at [59, 174] on button "KYC" at bounding box center [83, 173] width 101 height 21
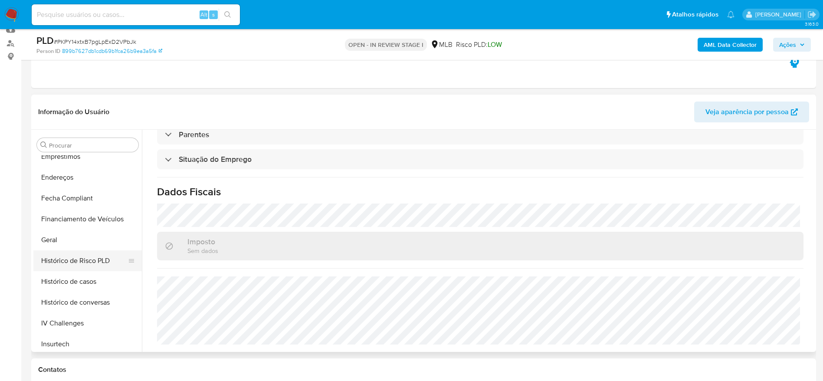
scroll to position [210, 0]
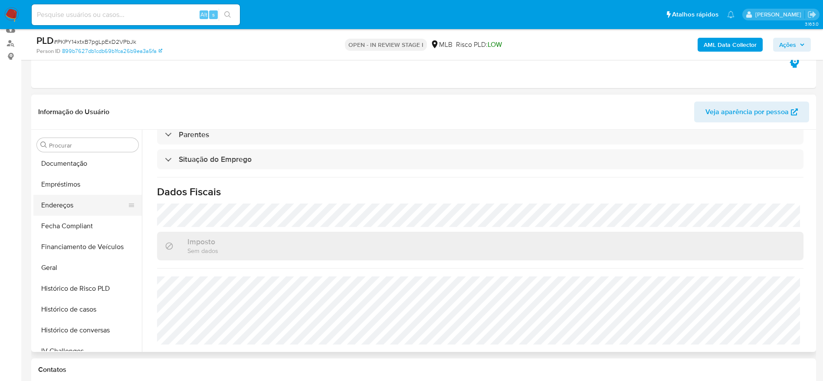
click at [62, 205] on button "Endereços" at bounding box center [83, 205] width 101 height 21
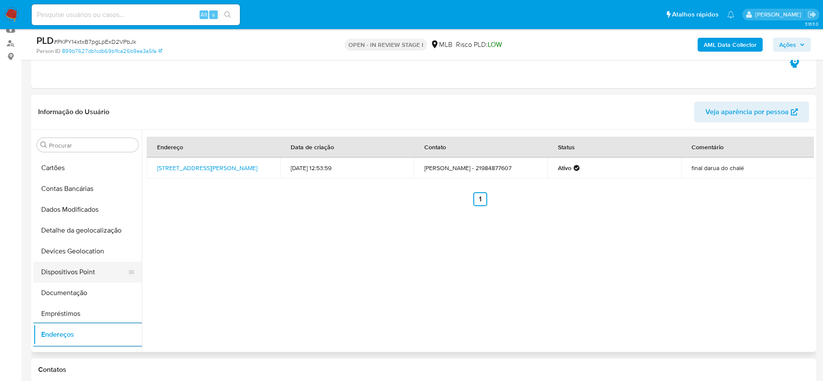
scroll to position [80, 0]
click at [78, 228] on button "Detalhe da geolocalização" at bounding box center [83, 231] width 101 height 21
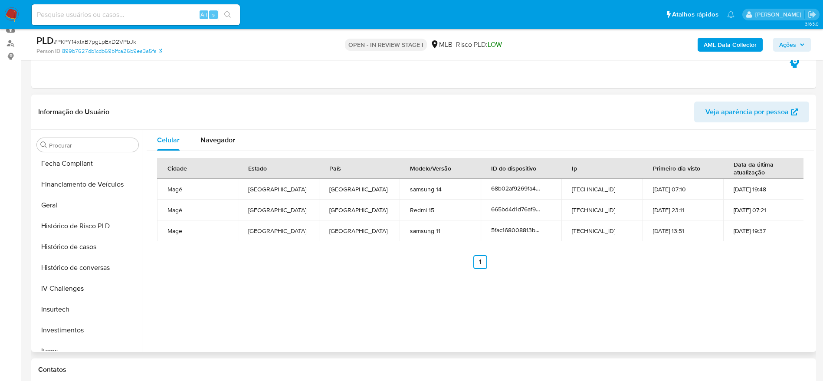
scroll to position [470, 0]
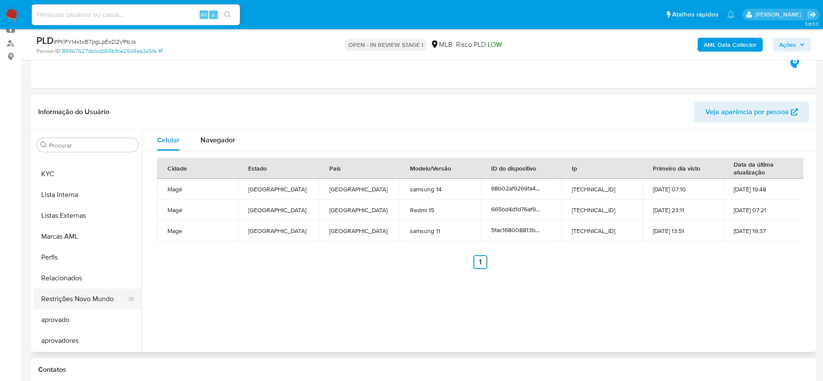
click at [70, 300] on button "Restrições Novo Mundo" at bounding box center [83, 298] width 101 height 21
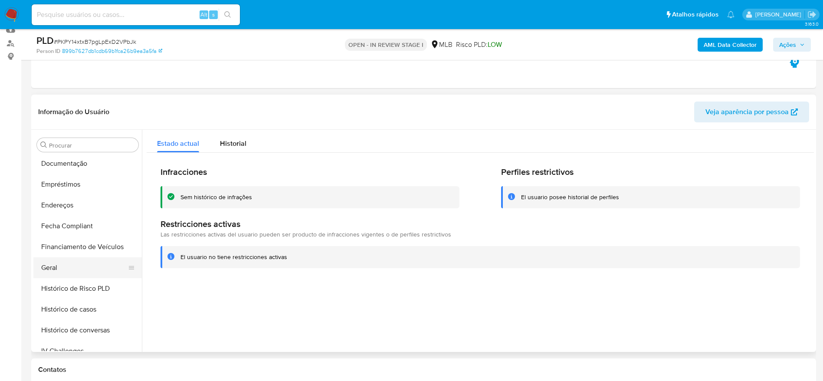
scroll to position [145, 0]
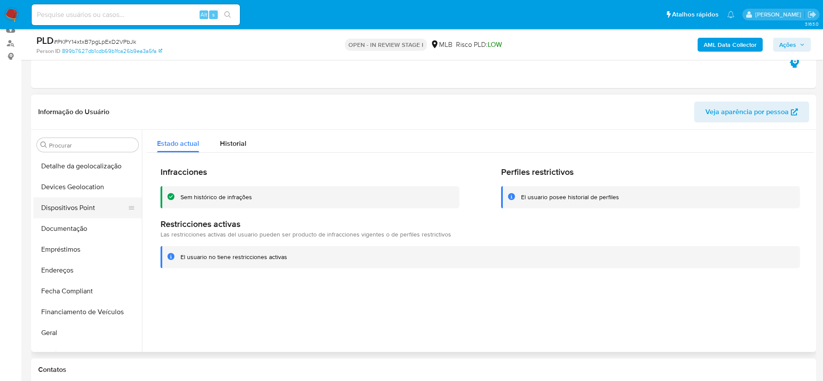
click at [79, 207] on button "Dispositivos Point" at bounding box center [83, 207] width 101 height 21
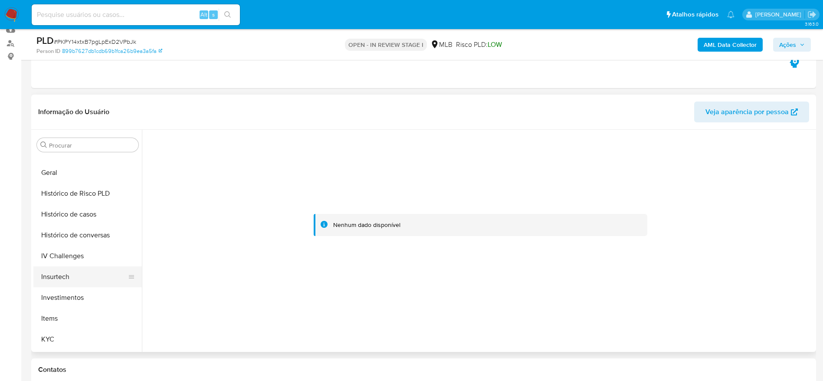
scroll to position [340, 0]
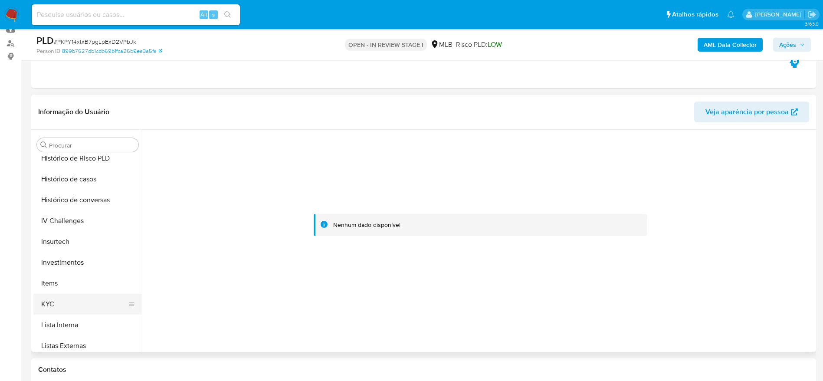
click at [64, 297] on button "KYC" at bounding box center [83, 304] width 101 height 21
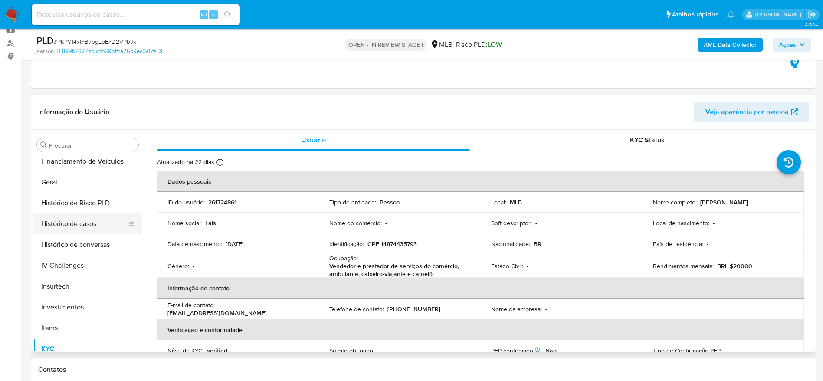
scroll to position [275, 0]
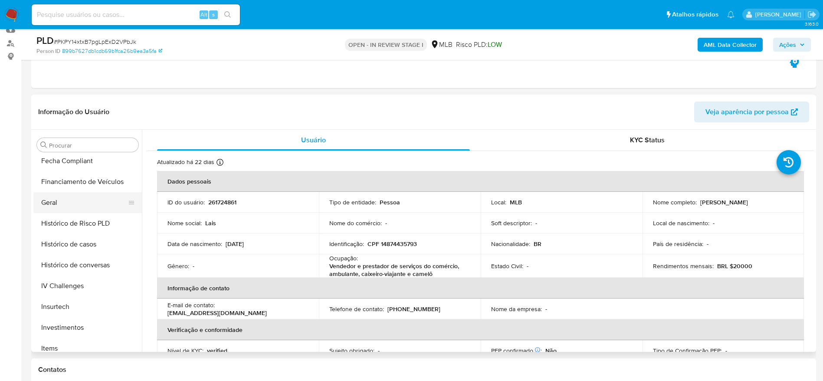
click at [58, 207] on button "Geral" at bounding box center [83, 202] width 101 height 21
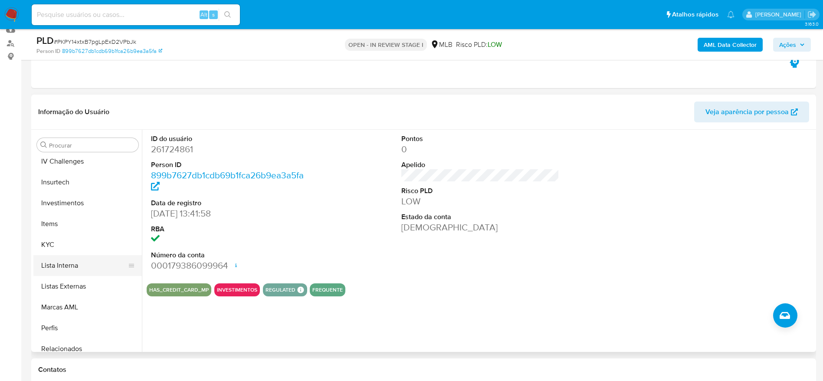
scroll to position [405, 0]
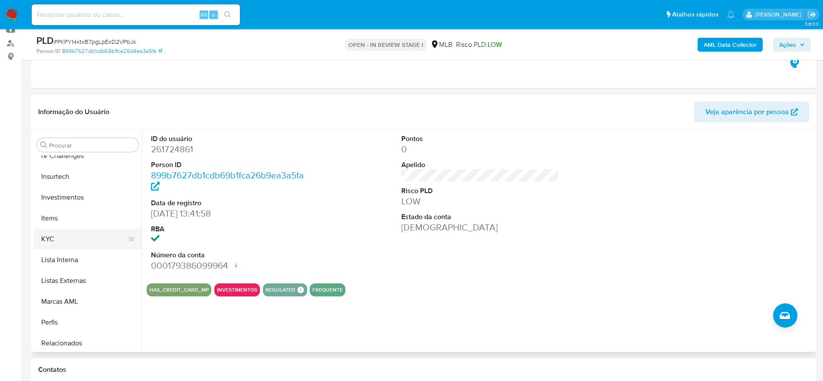
click at [61, 240] on button "KYC" at bounding box center [83, 238] width 101 height 21
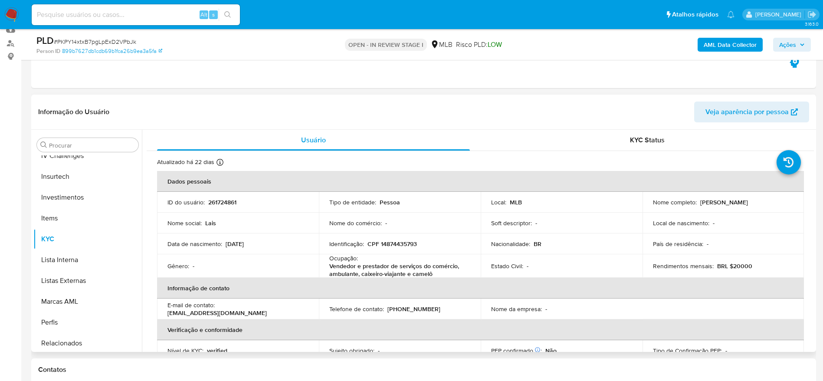
click at [385, 270] on p "Vendedor e prestador de serviços do comércio, ambulante, caixeiro-viajante e ca…" at bounding box center [397, 270] width 137 height 16
copy div "Ocupação : Vendedor e prestador de serviços do comércio, ambulante, caixeiro-vi…"
click at [389, 270] on p "Vendedor e prestador de serviços do comércio, ambulante, caixeiro-viajante e ca…" at bounding box center [397, 270] width 137 height 16
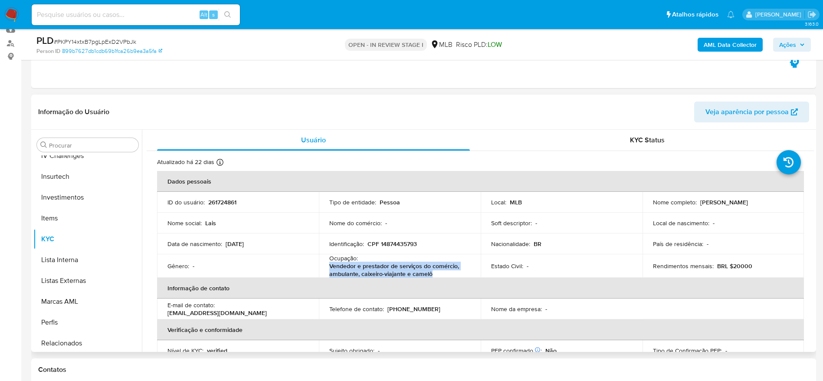
drag, startPoint x: 441, startPoint y: 272, endPoint x: 326, endPoint y: 268, distance: 115.0
click at [326, 268] on td "Ocupação : Vendedor e prestador de serviços do comércio, ambulante, caixeiro-vi…" at bounding box center [400, 265] width 162 height 23
copy p "Vendedor e prestador de serviços do comércio, ambulante, caixeiro-viajante e ca…"
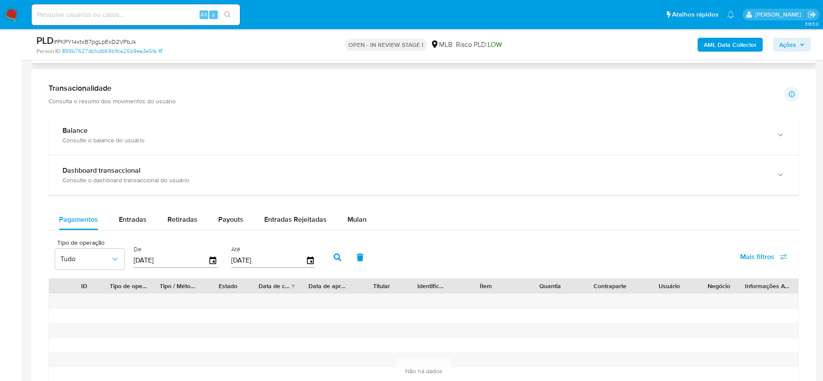
scroll to position [585, 0]
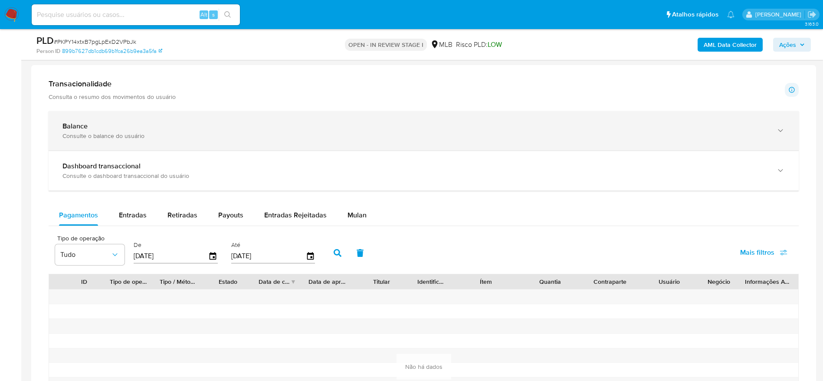
click at [211, 140] on div "Balance Consulte o balance do usuário" at bounding box center [424, 130] width 750 height 39
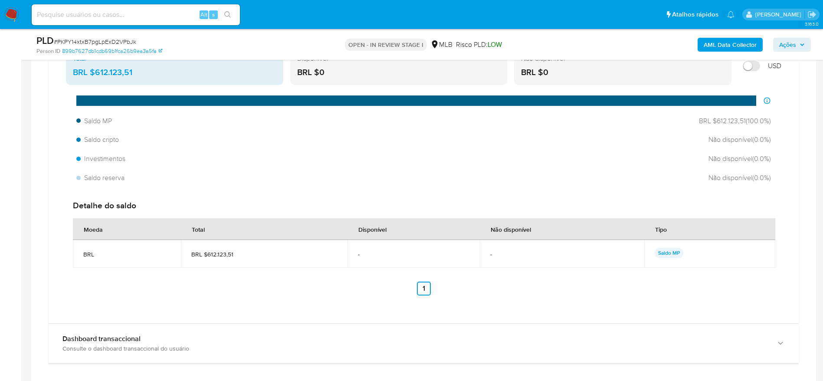
scroll to position [780, 0]
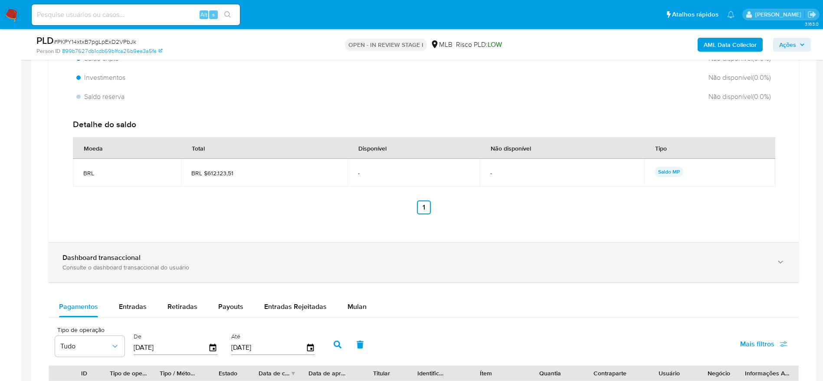
click at [242, 262] on div "Dashboard transaccional Consulte o dashboard transaccional do usuário" at bounding box center [414, 262] width 705 height 18
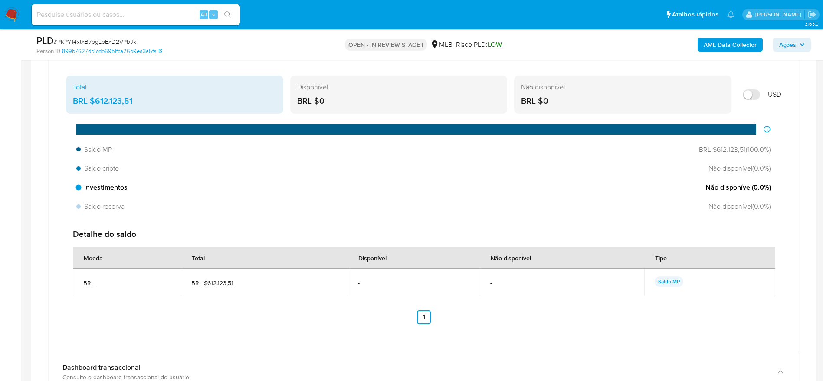
scroll to position [650, 0]
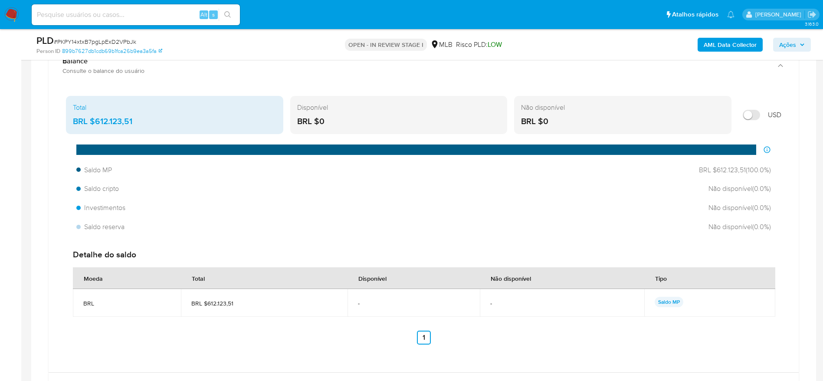
click at [748, 117] on input "Mostrar em USD" at bounding box center [750, 115] width 17 height 10
checkbox input "false"
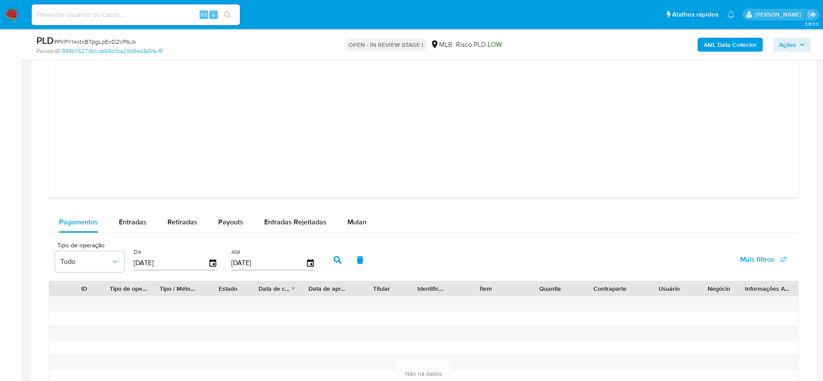
scroll to position [1301, 0]
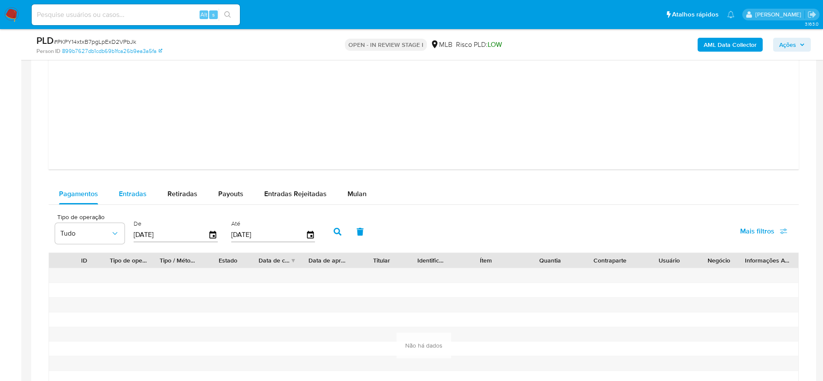
click at [131, 195] on span "Entradas" at bounding box center [133, 194] width 28 height 10
select select "10"
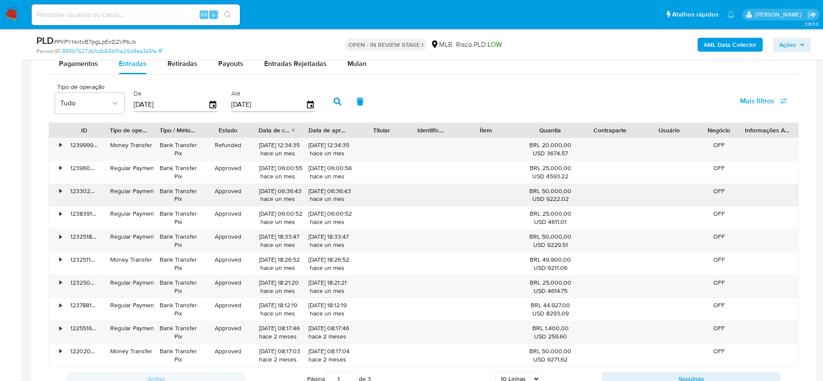
scroll to position [1496, 0]
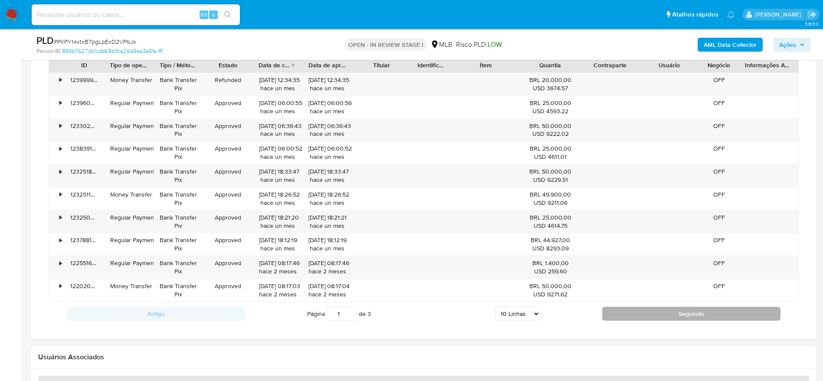
click at [620, 310] on button "Seguindo" at bounding box center [691, 314] width 178 height 14
click at [622, 310] on button "Seguindo" at bounding box center [691, 314] width 178 height 14
type input "3"
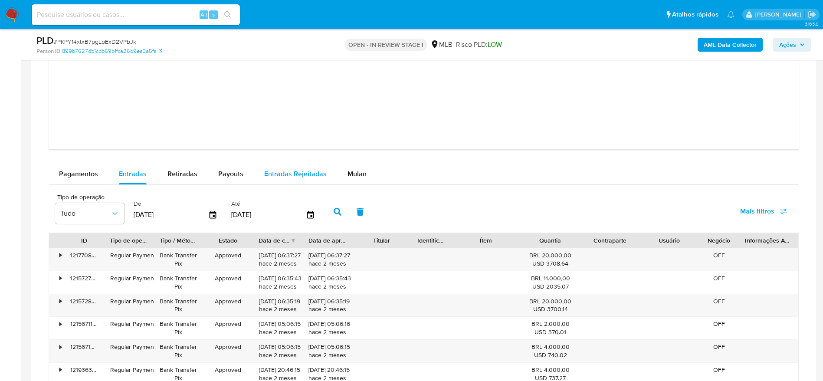
scroll to position [1301, 0]
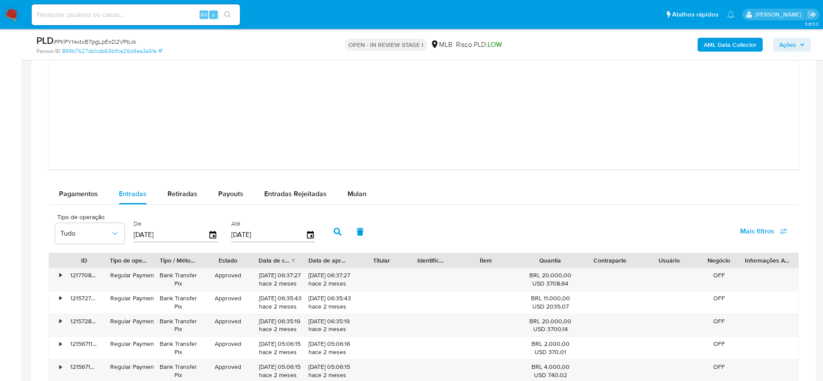
click at [157, 235] on input "[DATE]" at bounding box center [171, 235] width 75 height 14
type input "13/07/025_"
type input "01/01/2025"
click at [341, 228] on icon "button" at bounding box center [337, 232] width 8 height 8
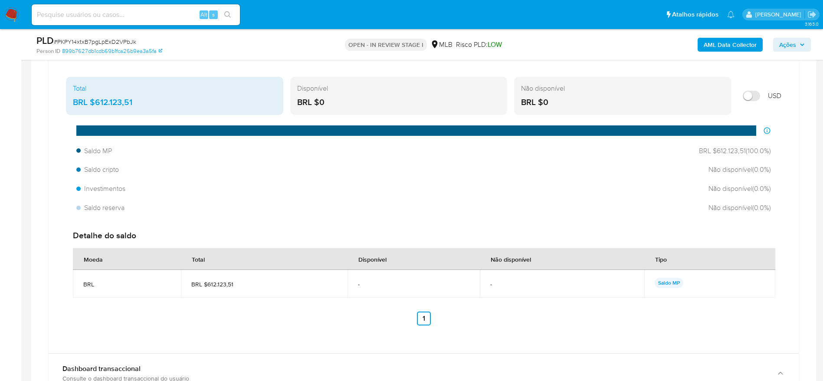
scroll to position [604, 0]
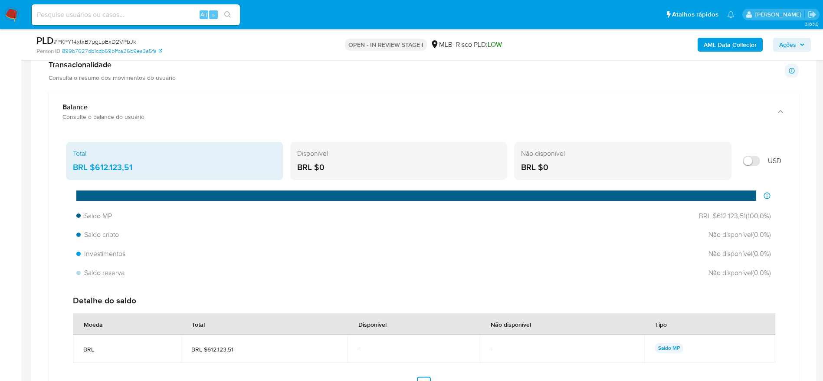
drag, startPoint x: 798, startPoint y: 39, endPoint x: 789, endPoint y: 45, distance: 10.3
click at [795, 41] on span "Ações" at bounding box center [792, 45] width 26 height 12
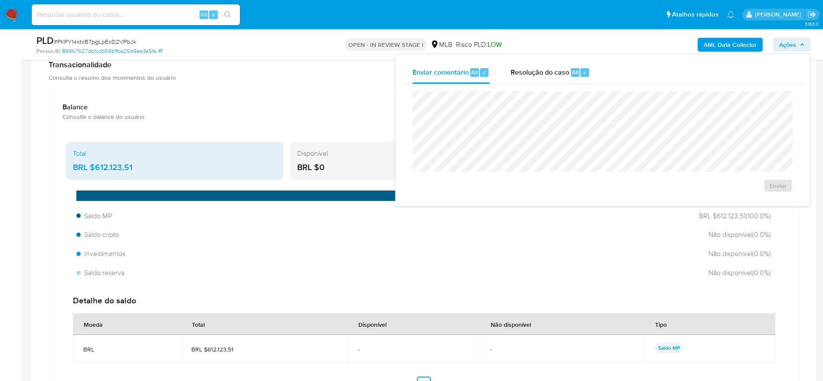
drag, startPoint x: 548, startPoint y: 72, endPoint x: 538, endPoint y: 87, distance: 18.0
click at [546, 75] on span "Resolução do caso" at bounding box center [539, 72] width 59 height 10
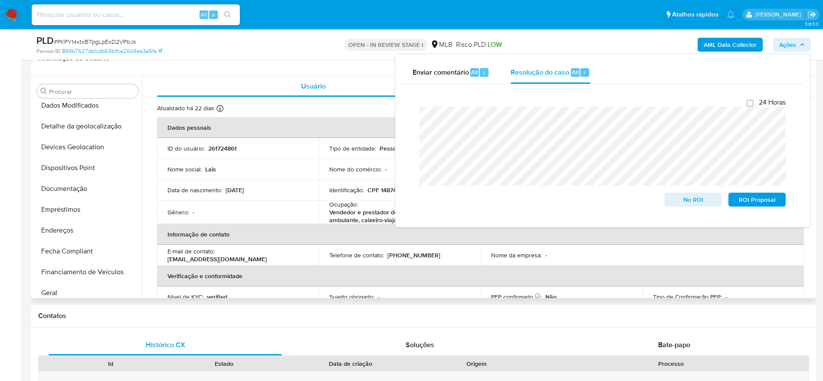
scroll to position [0, 0]
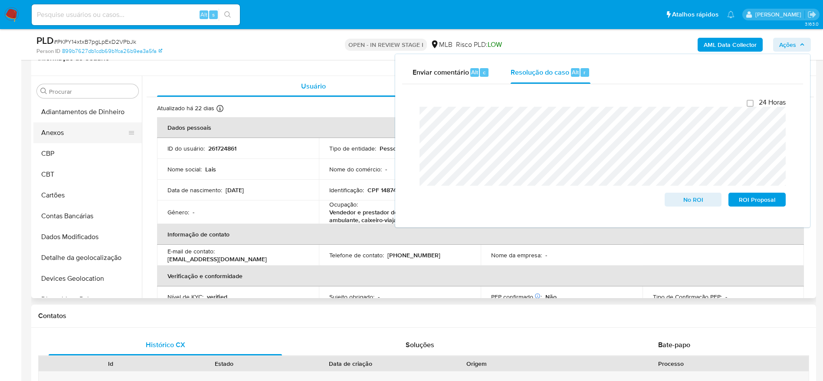
click at [78, 135] on button "Anexos" at bounding box center [83, 132] width 101 height 21
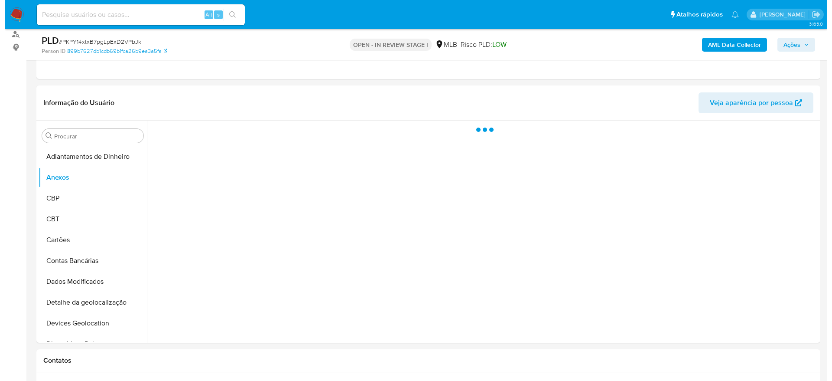
scroll to position [84, 0]
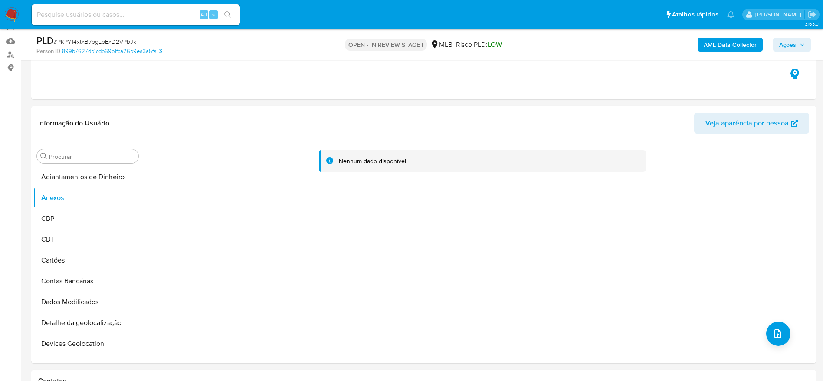
click at [726, 44] on b "AML Data Collector" at bounding box center [729, 45] width 53 height 14
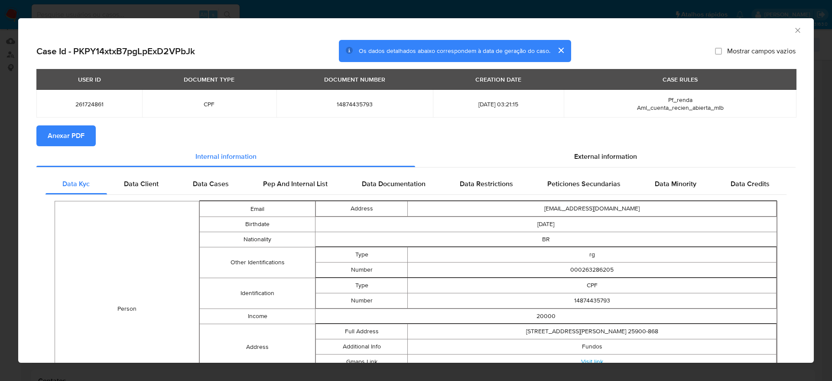
click at [75, 135] on span "Anexar PDF" at bounding box center [66, 135] width 37 height 19
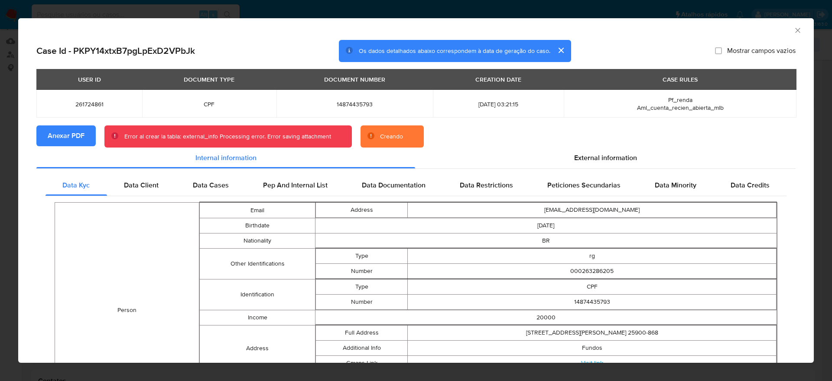
click at [507, 141] on section "Anexar PDF Error al crear la tabla: external_info Processing error. Error savin…" at bounding box center [416, 136] width 760 height 23
click at [794, 31] on icon "Fechar a janela" at bounding box center [798, 30] width 9 height 9
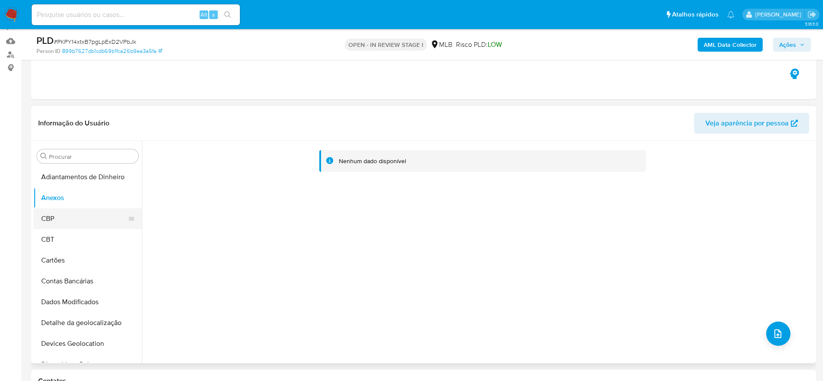
click at [93, 212] on button "CBP" at bounding box center [83, 218] width 101 height 21
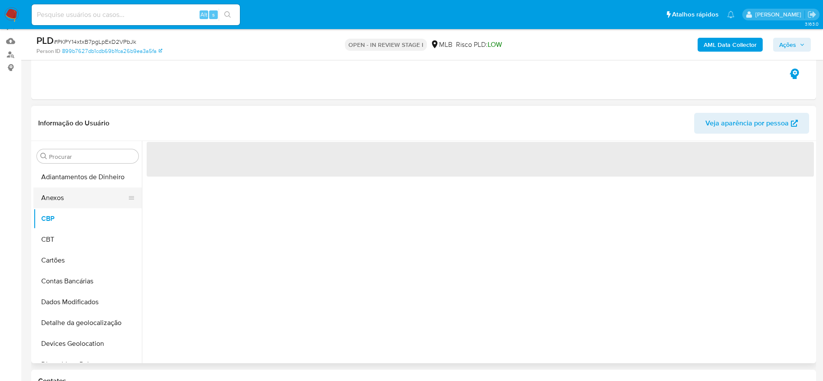
click at [82, 200] on button "Anexos" at bounding box center [83, 197] width 101 height 21
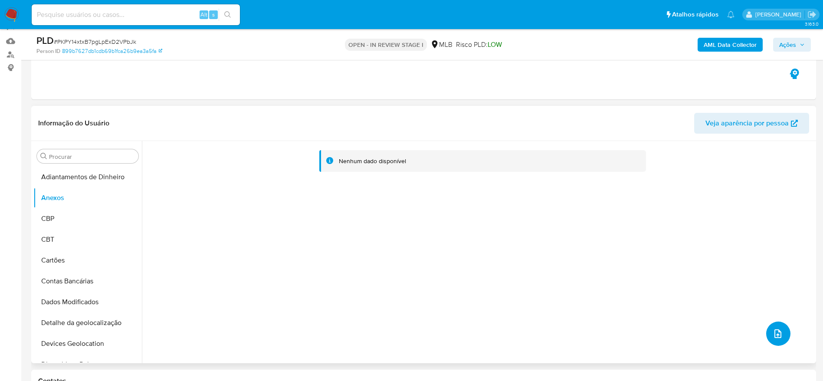
click at [773, 333] on icon "upload-file" at bounding box center [777, 333] width 10 height 10
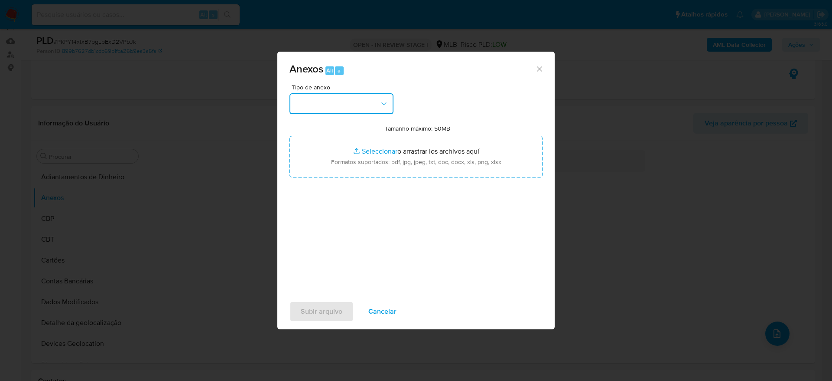
click at [338, 107] on button "button" at bounding box center [342, 103] width 104 height 21
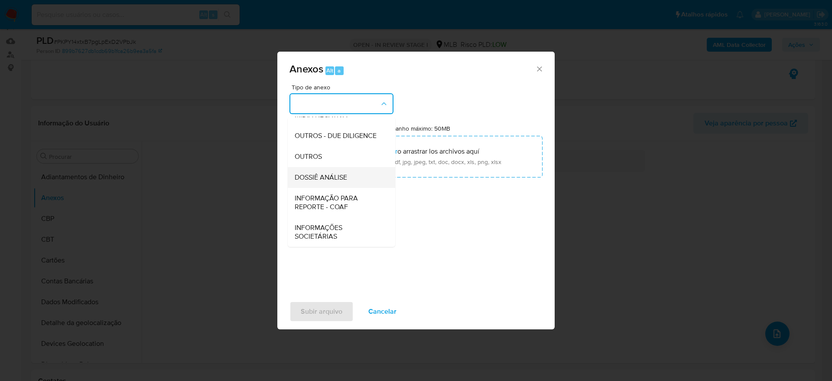
scroll to position [134, 0]
click at [333, 176] on span "DOSSIÊ ANÁLISE" at bounding box center [321, 177] width 52 height 9
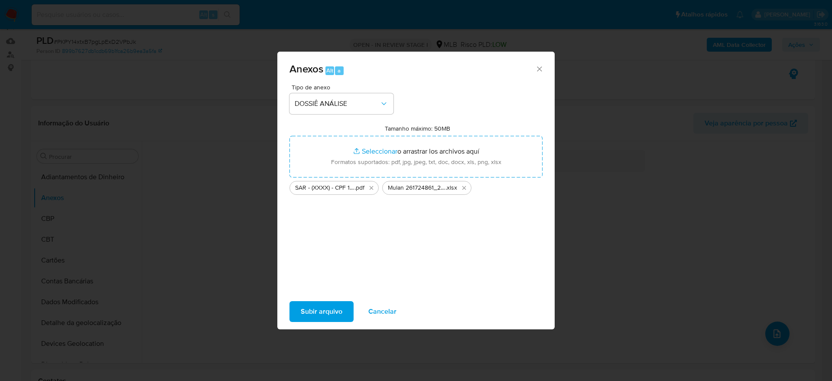
click at [320, 310] on span "Subir arquivo" at bounding box center [322, 311] width 42 height 19
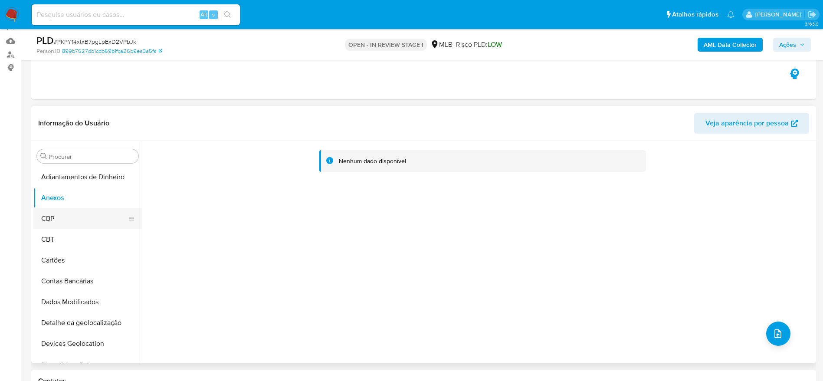
click at [77, 215] on button "CBP" at bounding box center [83, 218] width 101 height 21
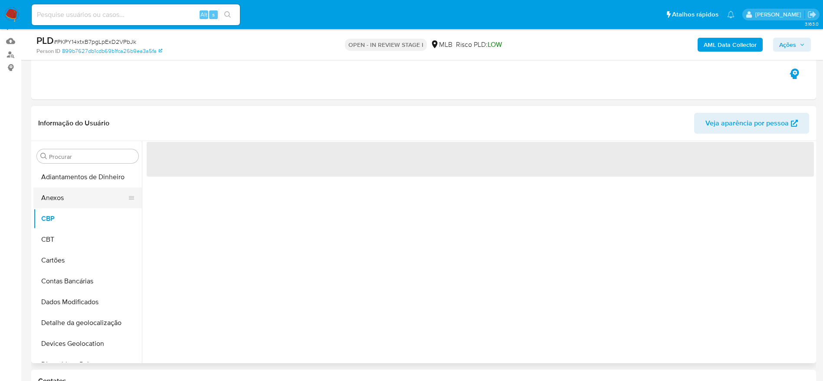
click at [77, 192] on button "Anexos" at bounding box center [83, 197] width 101 height 21
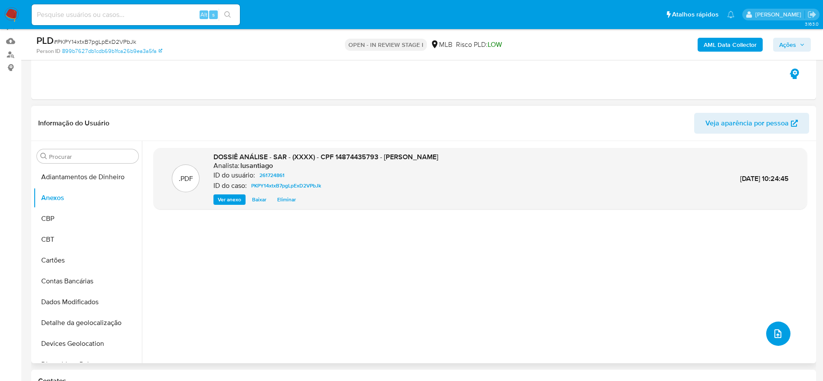
click at [776, 335] on icon "upload-file" at bounding box center [777, 333] width 10 height 10
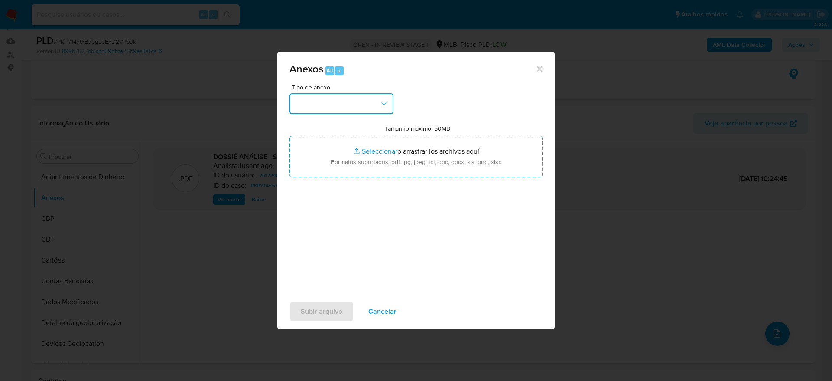
click at [362, 98] on button "button" at bounding box center [342, 103] width 104 height 21
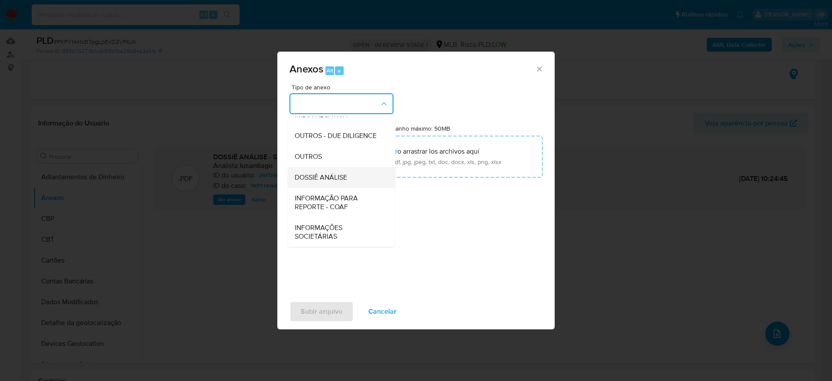
click at [326, 179] on span "DOSSIÊ ANÁLISE" at bounding box center [321, 177] width 52 height 9
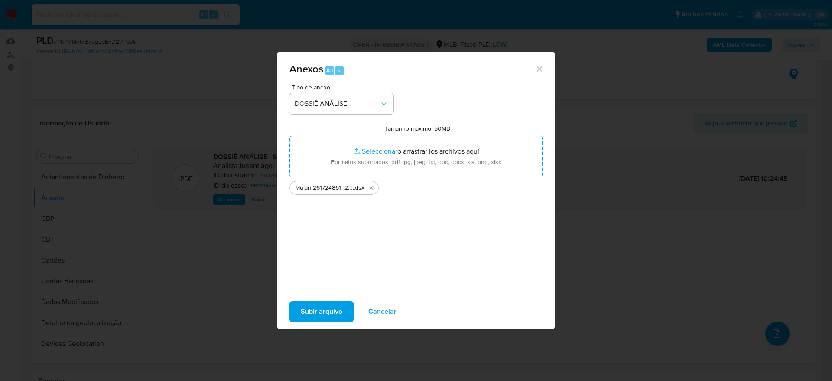
click at [321, 312] on span "Subir arquivo" at bounding box center [322, 311] width 42 height 19
click at [317, 312] on span "Subir arquivo" at bounding box center [322, 311] width 42 height 19
click at [540, 65] on icon "Cerrar" at bounding box center [539, 69] width 9 height 9
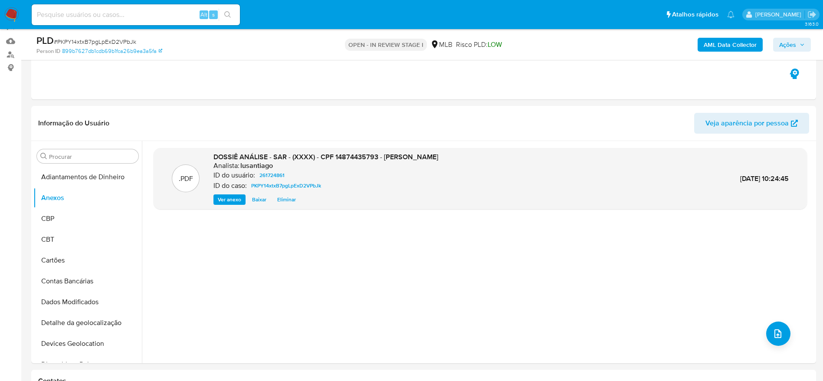
click at [726, 39] on b "AML Data Collector" at bounding box center [729, 45] width 53 height 14
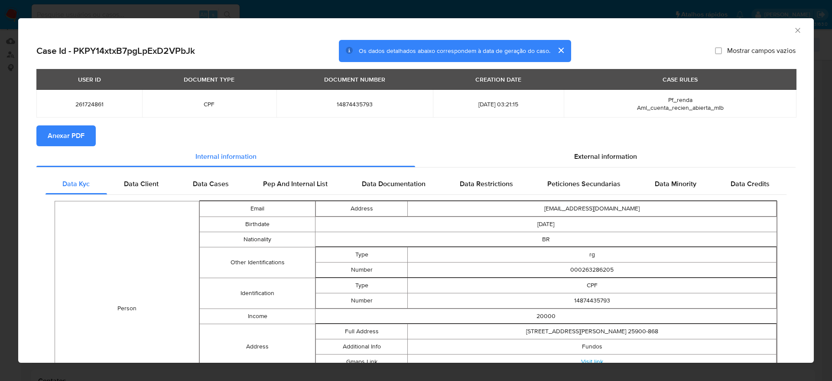
click at [77, 134] on span "Anexar PDF" at bounding box center [66, 135] width 37 height 19
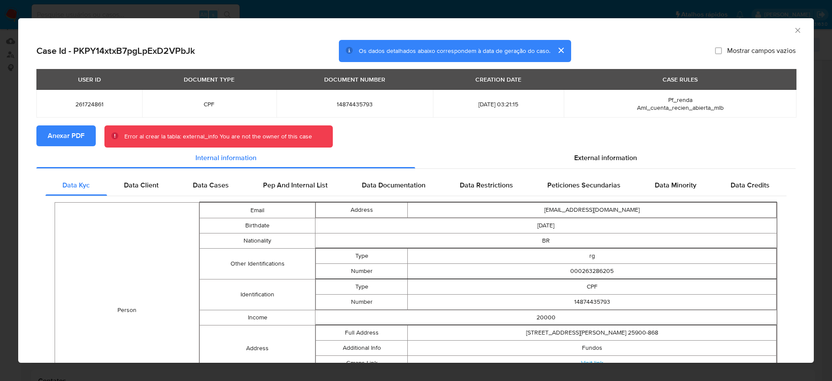
click at [794, 28] on icon "Fechar a janela" at bounding box center [798, 30] width 9 height 9
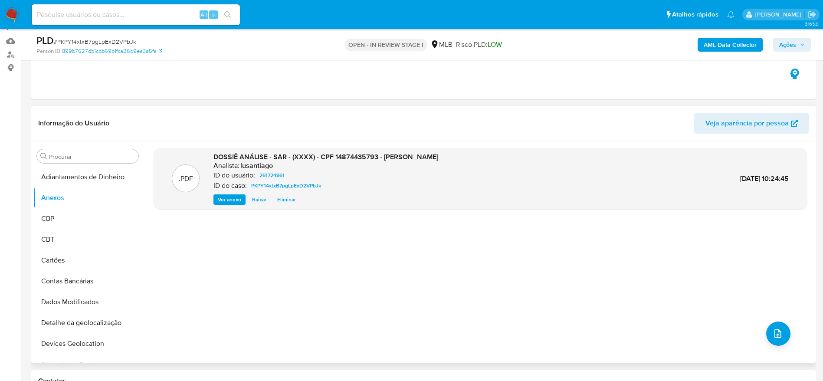
click at [350, 271] on div ".PDF DOSSIÊ ANÁLISE - SAR - (XXXX) - CPF 14874435793 - LAIS LOPES VIDAL Analist…" at bounding box center [479, 252] width 653 height 208
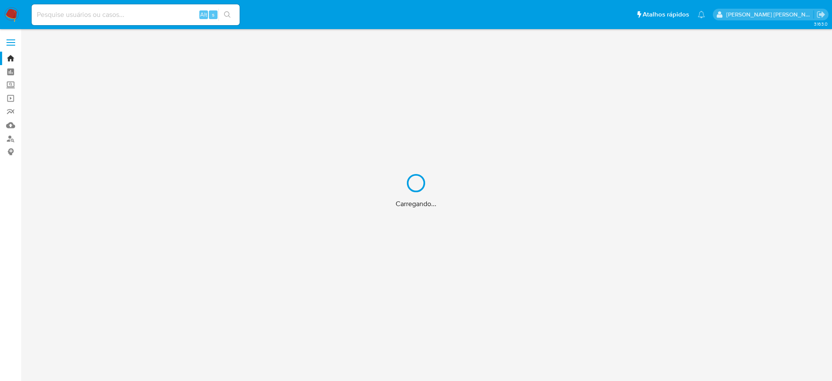
click at [115, 9] on div "Carregando..." at bounding box center [416, 190] width 832 height 381
click at [112, 16] on div "Carregando..." at bounding box center [416, 190] width 832 height 381
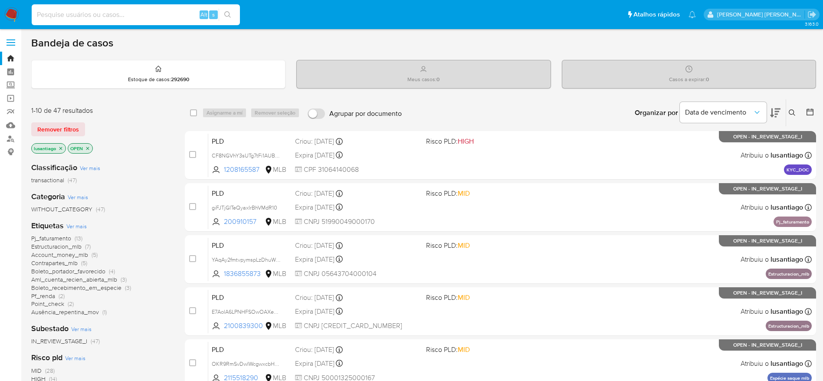
click at [78, 14] on input at bounding box center [136, 14] width 208 height 11
paste input "177965699"
type input "177965699"
click at [227, 10] on button "search-icon" at bounding box center [228, 15] width 18 height 12
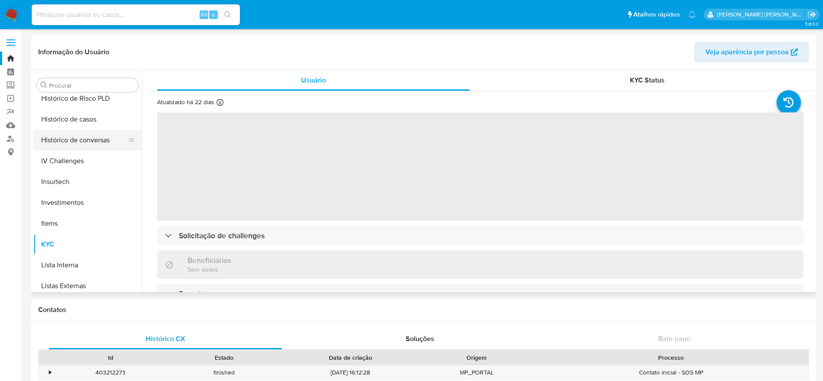
scroll to position [275, 0]
select select "10"
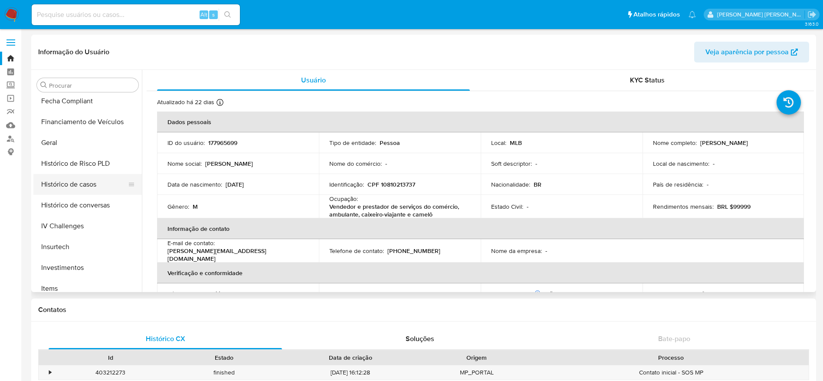
click at [84, 188] on button "Histórico de casos" at bounding box center [83, 184] width 101 height 21
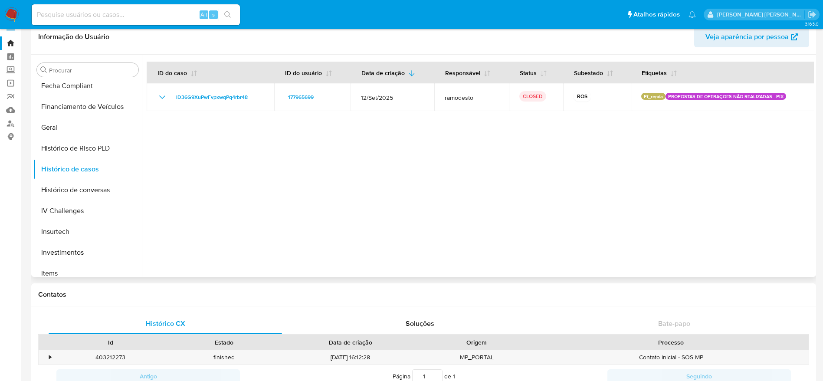
scroll to position [0, 0]
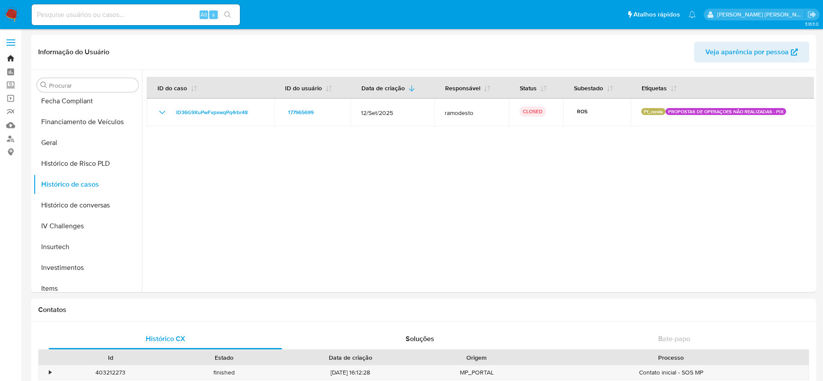
click at [12, 59] on link "Bandeja" at bounding box center [51, 58] width 103 height 13
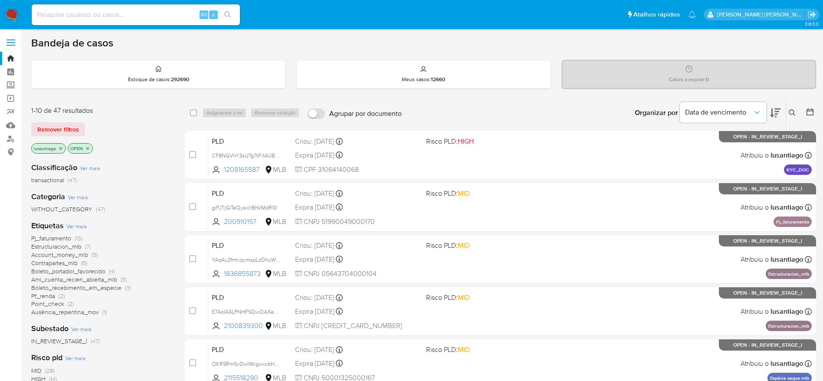
click at [114, 11] on input at bounding box center [136, 14] width 208 height 11
paste input "534359600"
type input "534359600"
click at [230, 12] on icon "search-icon" at bounding box center [227, 14] width 7 height 7
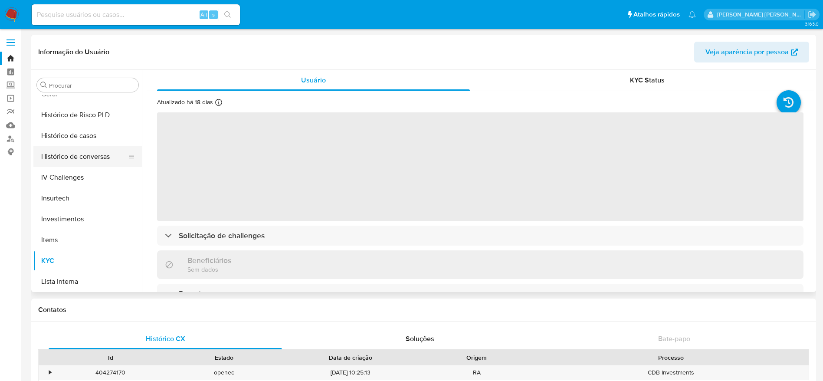
scroll to position [275, 0]
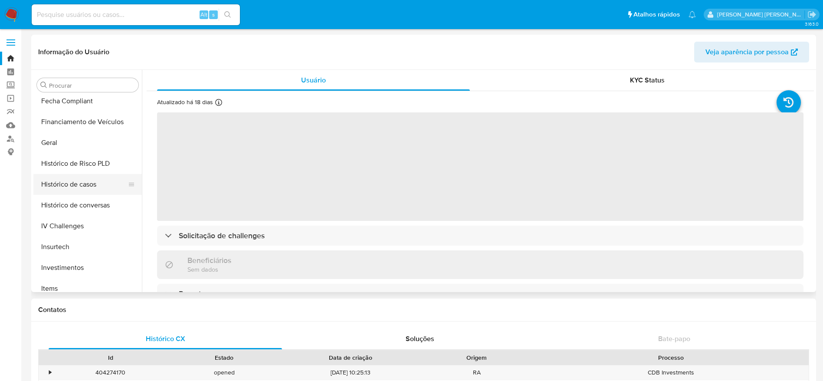
click at [80, 180] on button "Histórico de casos" at bounding box center [83, 184] width 101 height 21
select select "10"
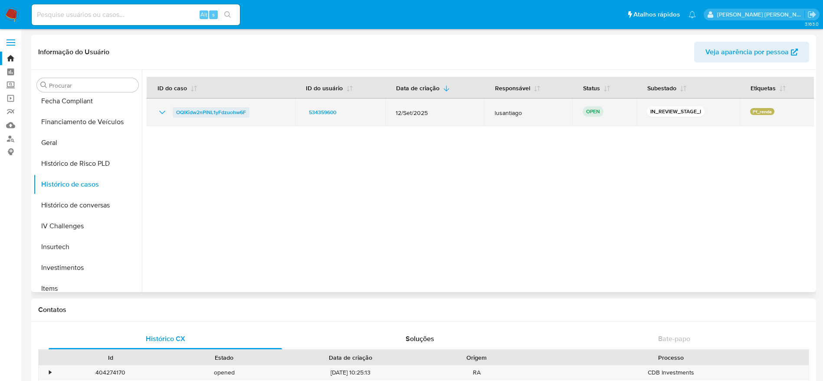
click at [190, 111] on span "OQlKidw2nPlNL1yFdzuohw6F" at bounding box center [211, 112] width 70 height 10
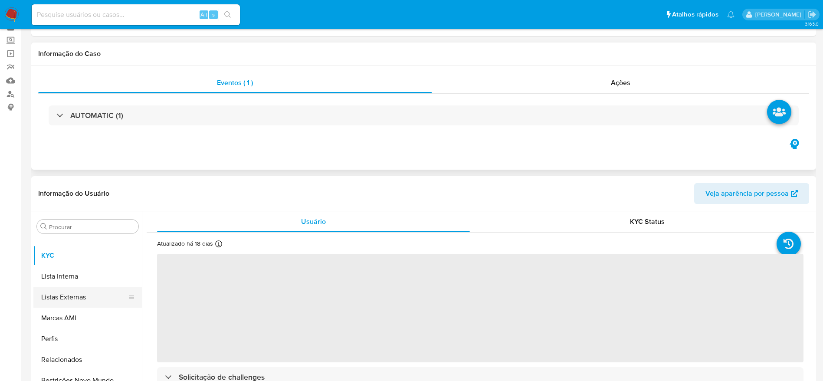
scroll to position [65, 0]
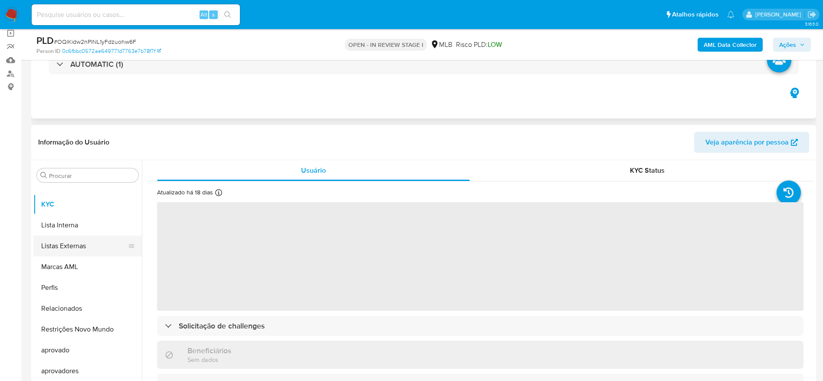
select select "10"
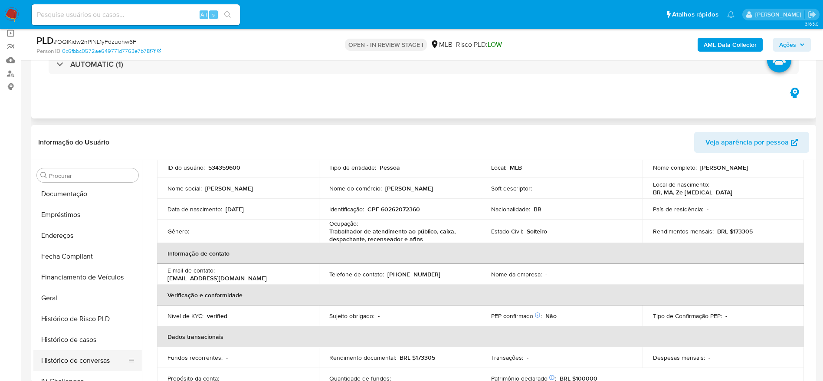
scroll to position [145, 0]
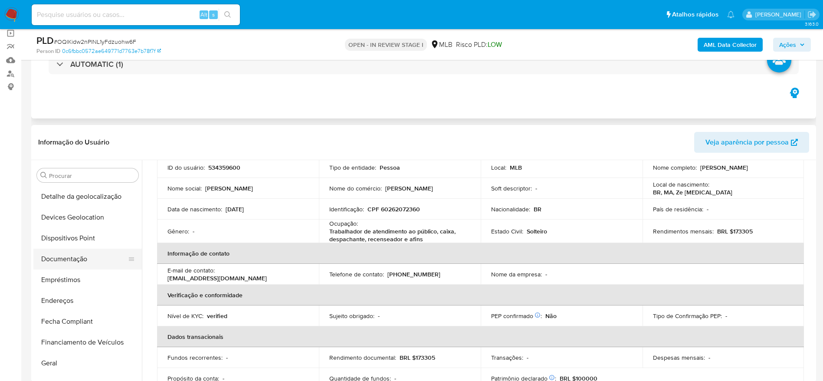
click at [65, 256] on button "Documentação" at bounding box center [83, 258] width 101 height 21
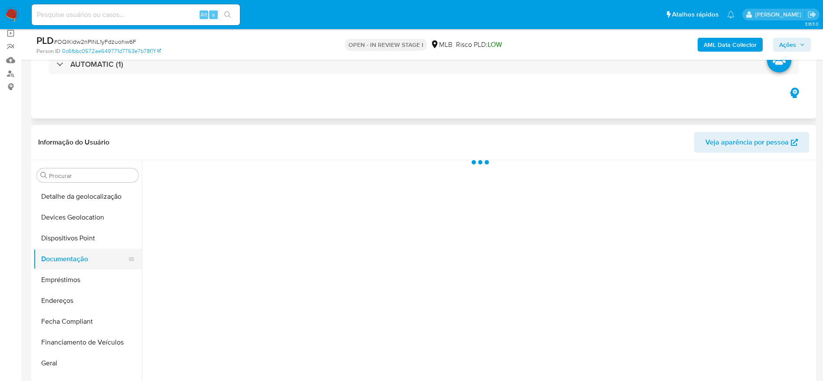
scroll to position [0, 0]
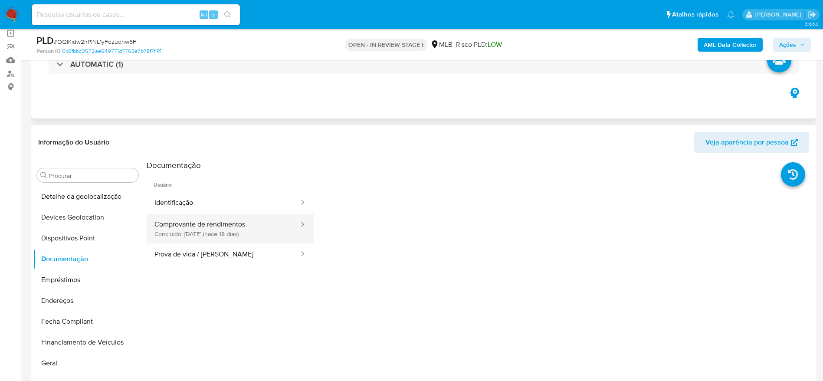
click at [171, 231] on button "Comprovante de rendimentos Concluído: [DATE] (hace 18 días)" at bounding box center [223, 228] width 153 height 29
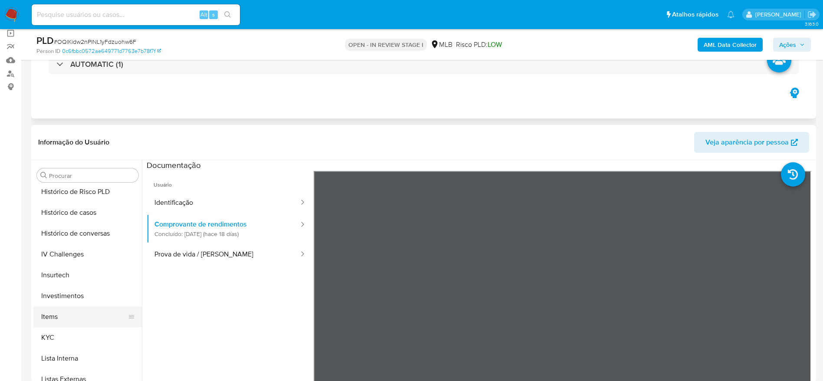
scroll to position [340, 0]
click at [57, 332] on button "KYC" at bounding box center [83, 334] width 101 height 21
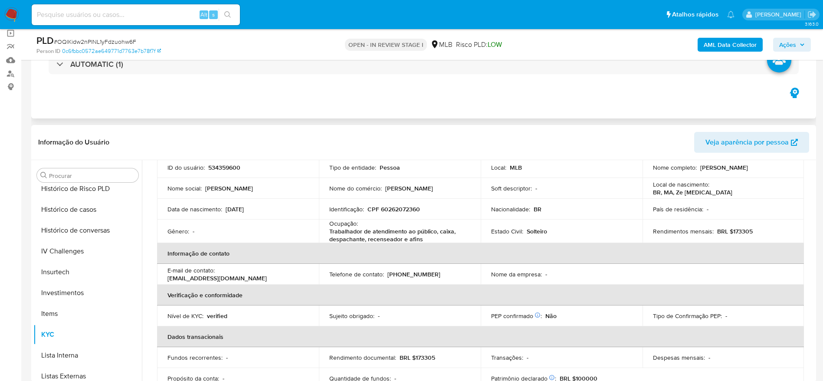
scroll to position [0, 0]
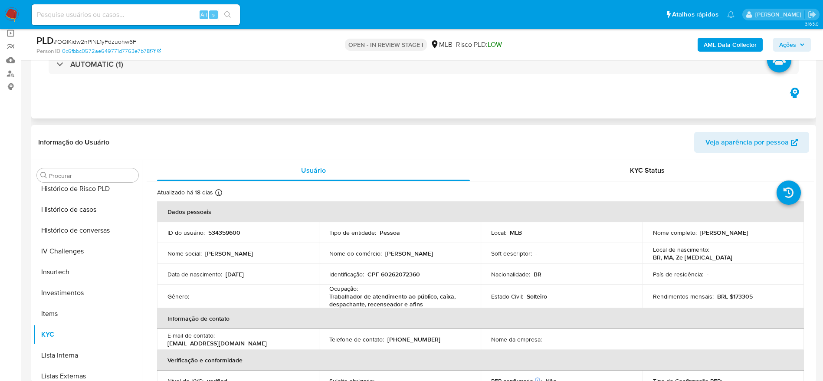
click at [404, 271] on p "CPF 60262072360" at bounding box center [393, 274] width 52 height 8
copy p "60262072360"
click at [725, 45] on b "AML Data Collector" at bounding box center [729, 45] width 53 height 14
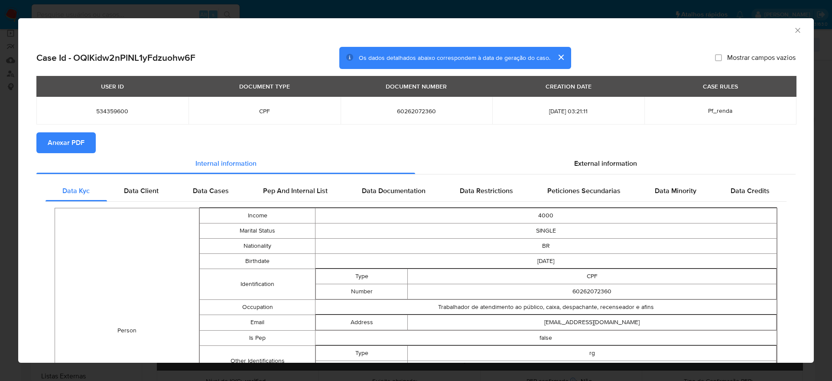
click at [67, 139] on span "Anexar PDF" at bounding box center [66, 142] width 37 height 19
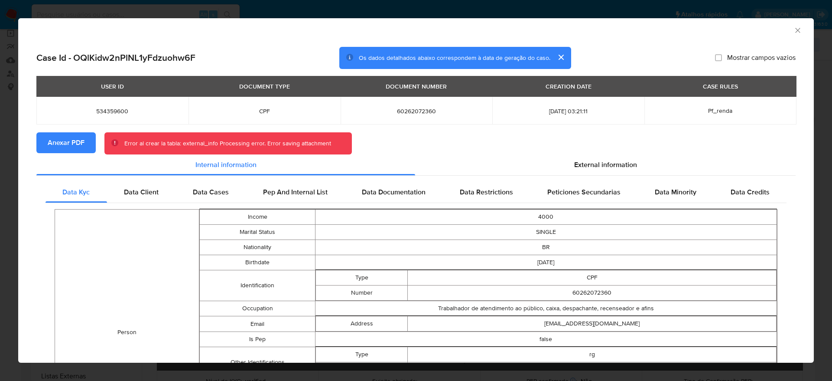
click at [110, 109] on span "534359600" at bounding box center [112, 111] width 131 height 8
copy span "534359600"
click at [794, 27] on icon "Fechar a janela" at bounding box center [798, 30] width 9 height 9
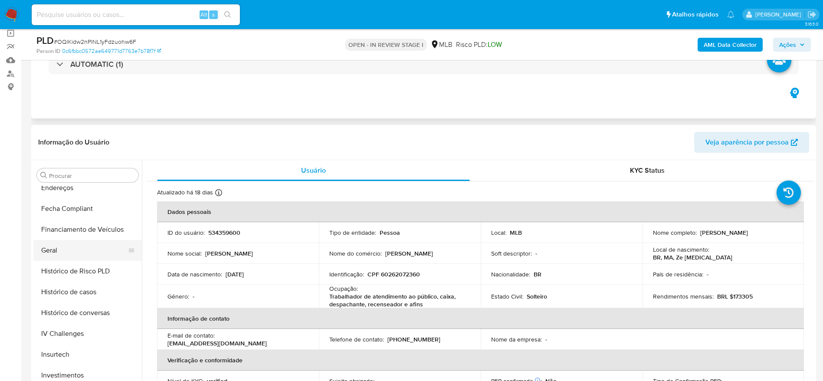
scroll to position [210, 0]
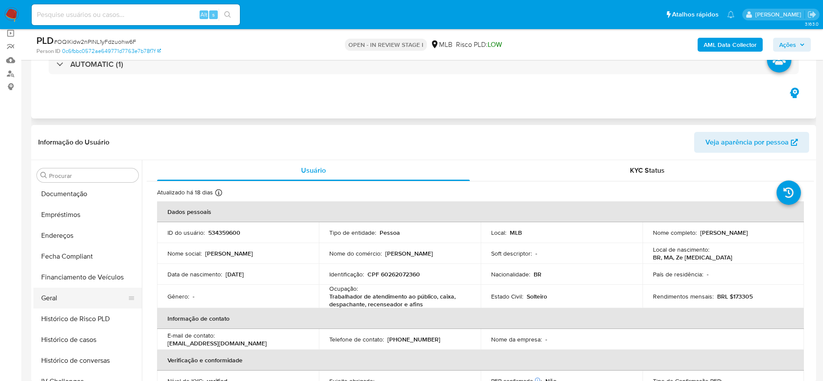
click at [61, 300] on button "Geral" at bounding box center [83, 297] width 101 height 21
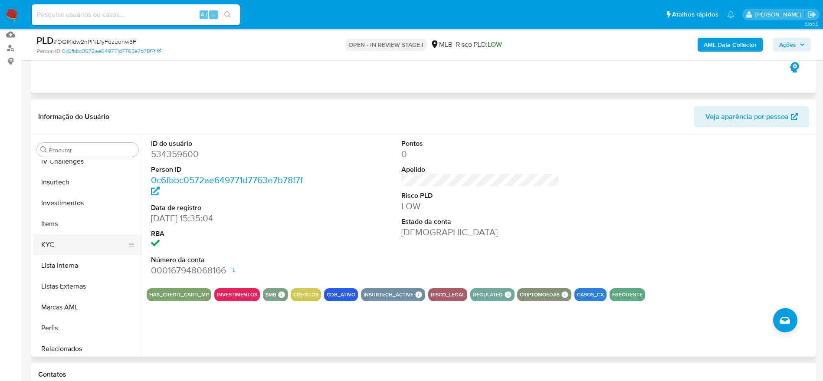
scroll to position [405, 0]
click at [66, 241] on button "KYC" at bounding box center [83, 243] width 101 height 21
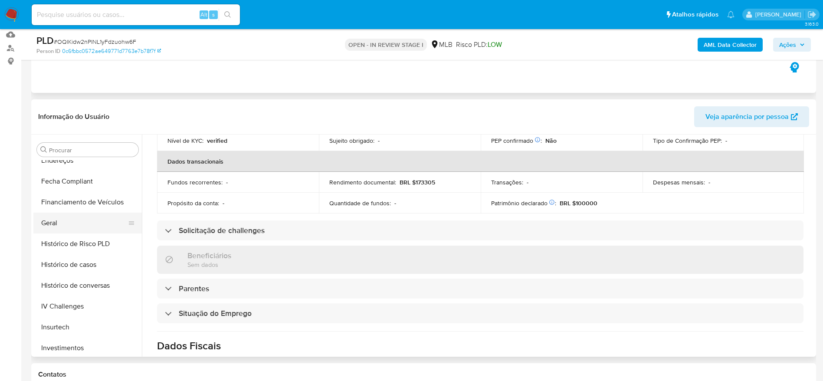
scroll to position [210, 0]
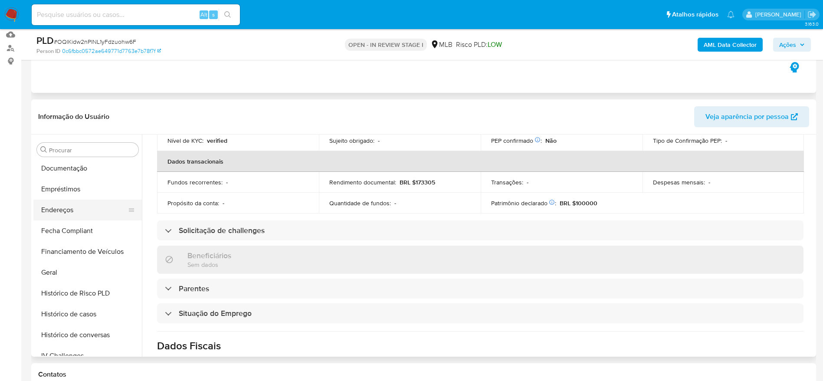
click at [58, 206] on button "Endereços" at bounding box center [83, 209] width 101 height 21
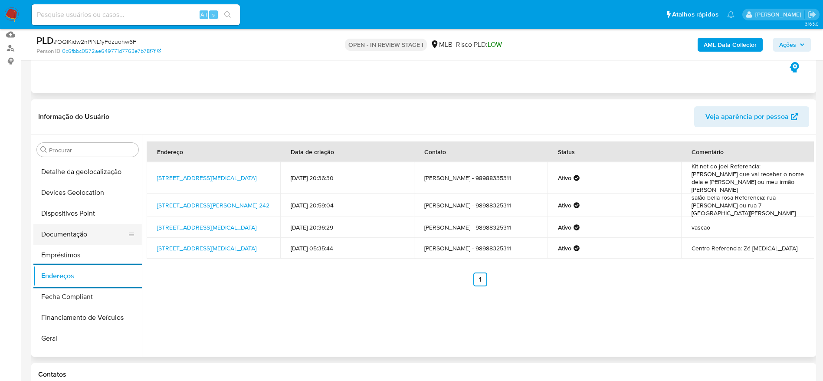
scroll to position [80, 0]
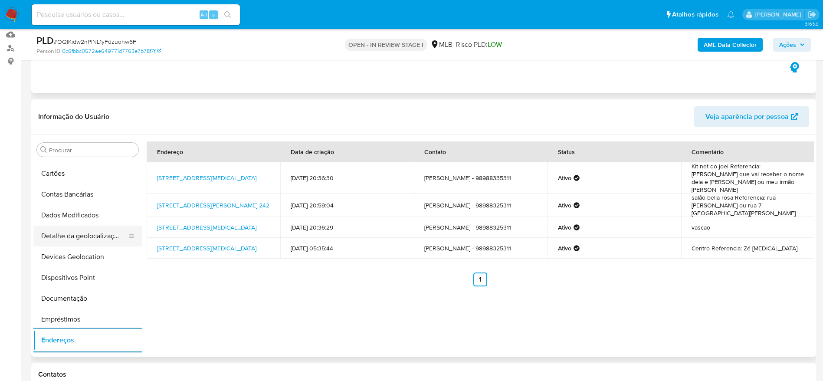
click at [68, 237] on button "Detalhe da geolocalização" at bounding box center [83, 235] width 101 height 21
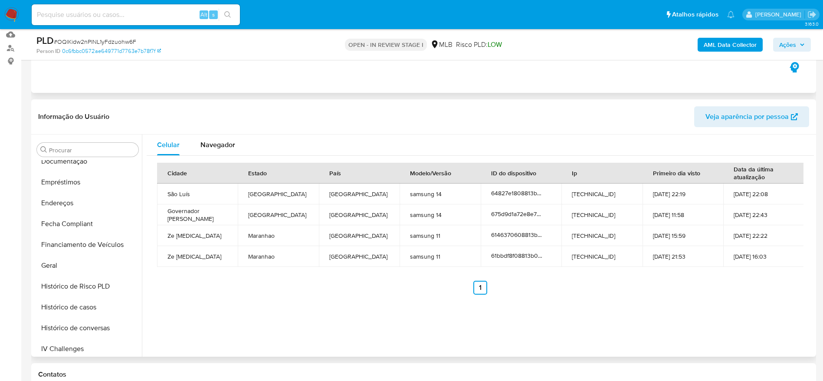
scroll to position [470, 0]
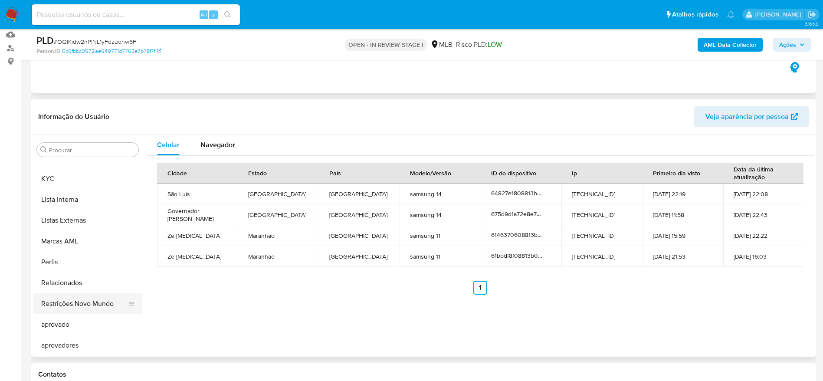
click at [70, 304] on button "Restrições Novo Mundo" at bounding box center [83, 303] width 101 height 21
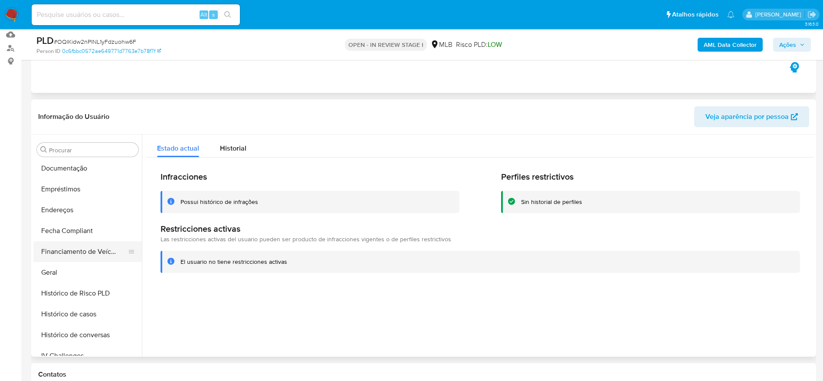
scroll to position [145, 0]
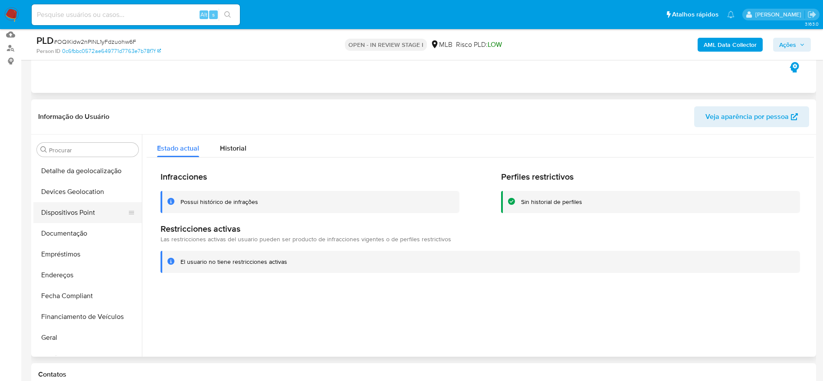
click at [75, 210] on button "Dispositivos Point" at bounding box center [83, 212] width 101 height 21
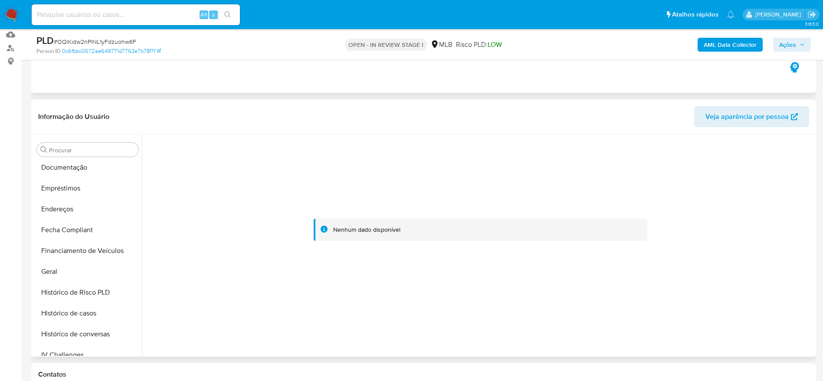
scroll to position [340, 0]
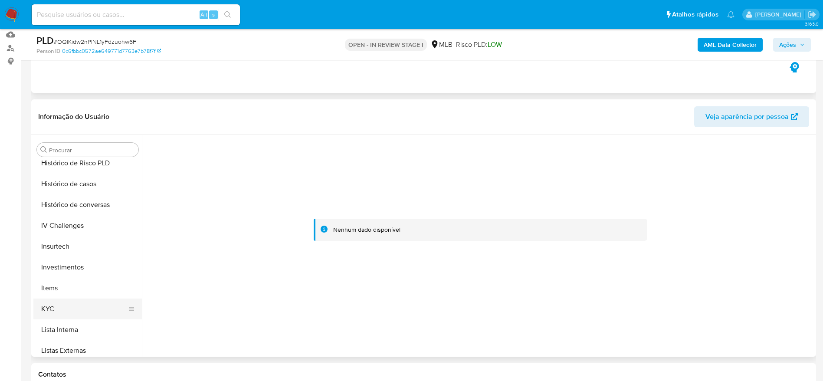
drag, startPoint x: 52, startPoint y: 310, endPoint x: 77, endPoint y: 310, distance: 24.3
click at [52, 310] on button "KYC" at bounding box center [83, 308] width 101 height 21
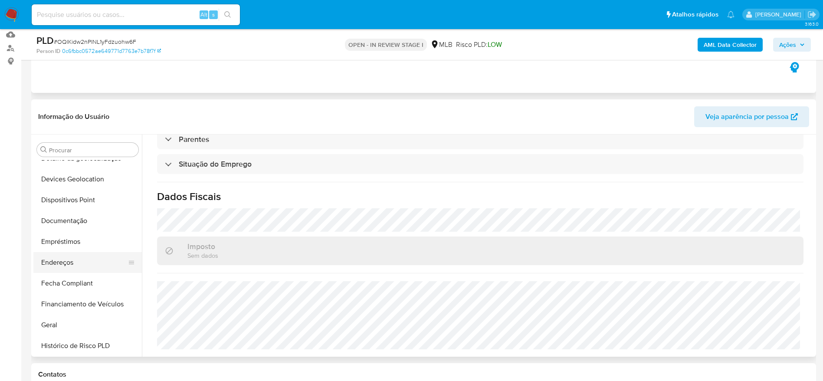
scroll to position [145, 0]
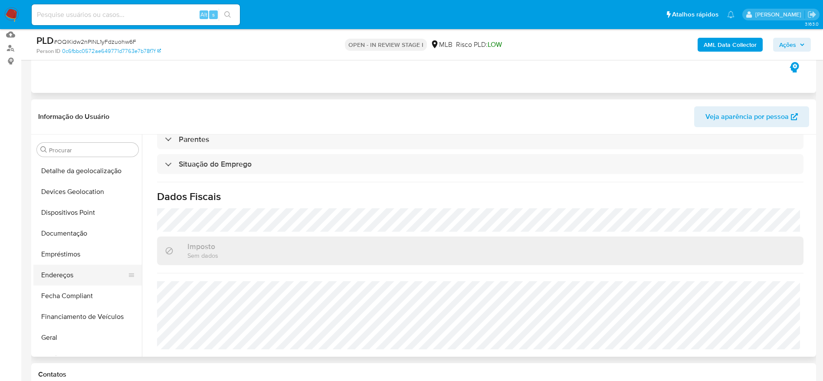
click at [58, 277] on button "Endereços" at bounding box center [83, 274] width 101 height 21
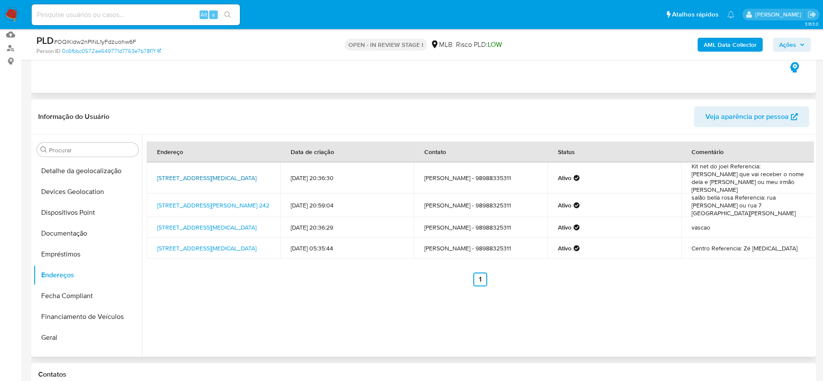
click at [210, 173] on link "[STREET_ADDRESS][MEDICAL_DATA]" at bounding box center [206, 177] width 99 height 9
click at [68, 237] on button "Documentação" at bounding box center [83, 233] width 101 height 21
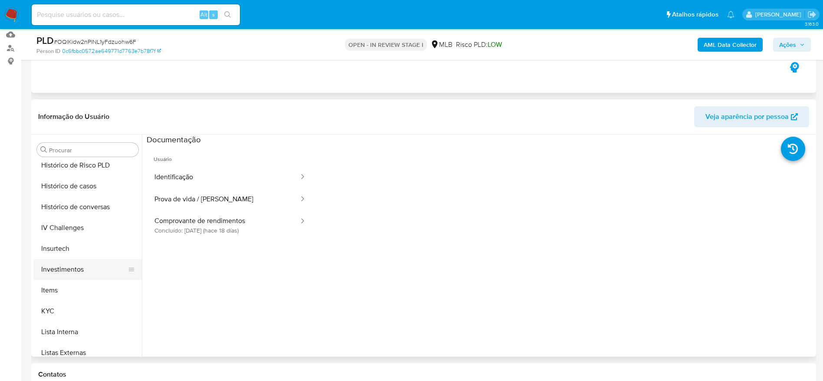
scroll to position [340, 0]
click at [54, 308] on button "KYC" at bounding box center [83, 308] width 101 height 21
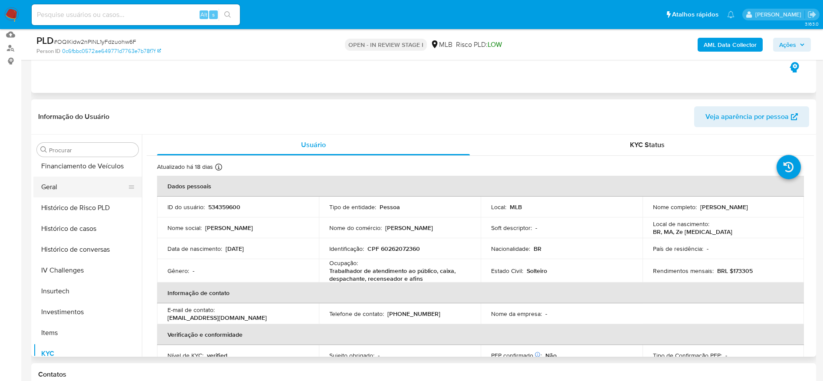
scroll to position [210, 0]
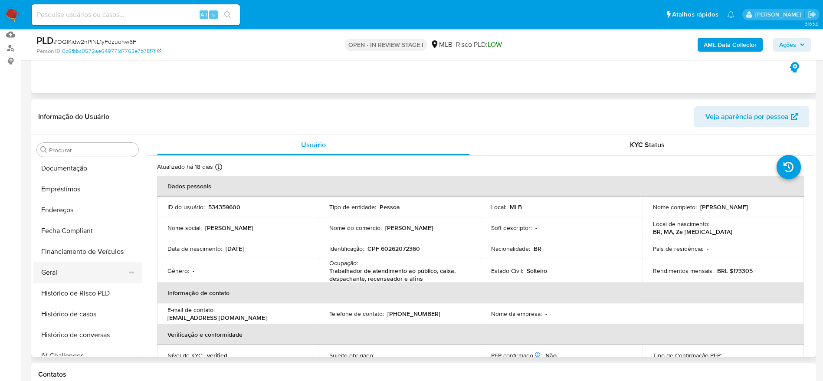
click at [65, 269] on button "Geral" at bounding box center [83, 272] width 101 height 21
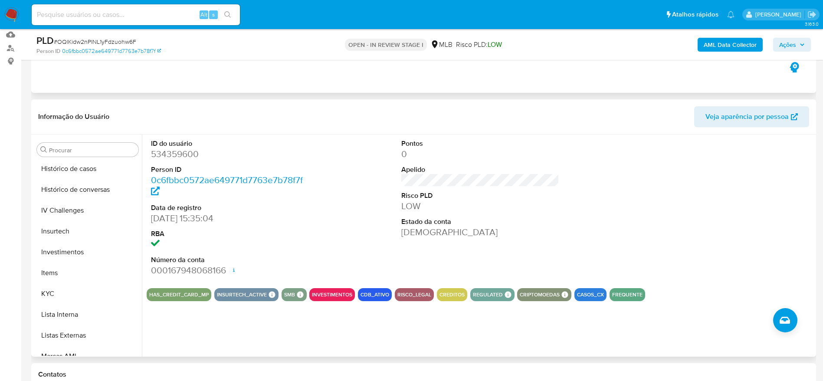
scroll to position [470, 0]
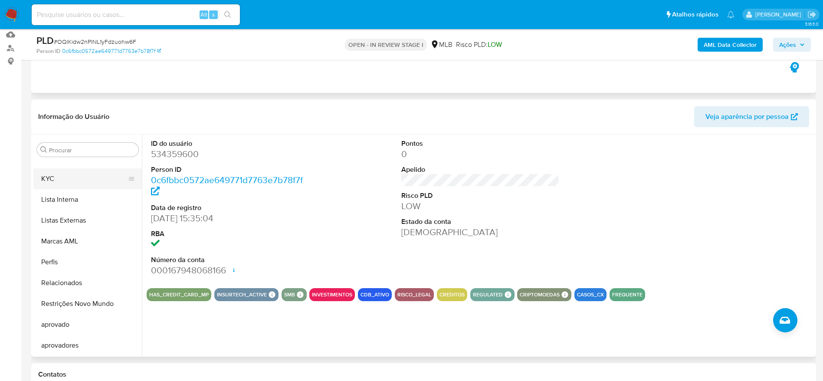
click at [44, 173] on button "KYC" at bounding box center [83, 178] width 101 height 21
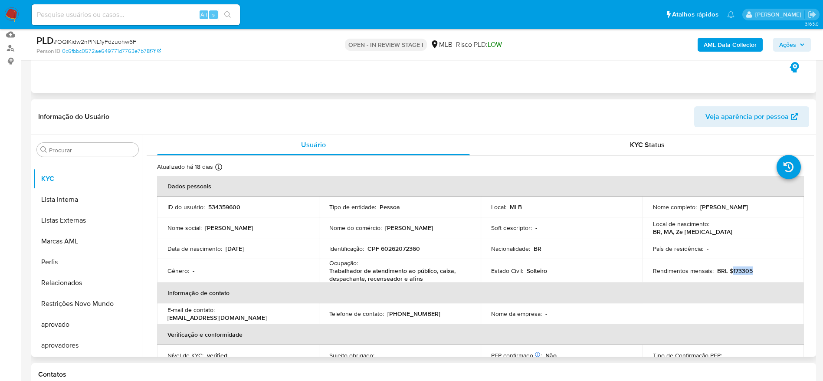
drag, startPoint x: 755, startPoint y: 270, endPoint x: 728, endPoint y: 271, distance: 27.3
click at [728, 271] on div "Rendimentos mensais : BRL $173305" at bounding box center [723, 271] width 141 height 8
copy p "173305"
click at [351, 271] on p "Trabalhador de atendimento ao público, caixa, despachante, recenseador e afins" at bounding box center [397, 275] width 137 height 16
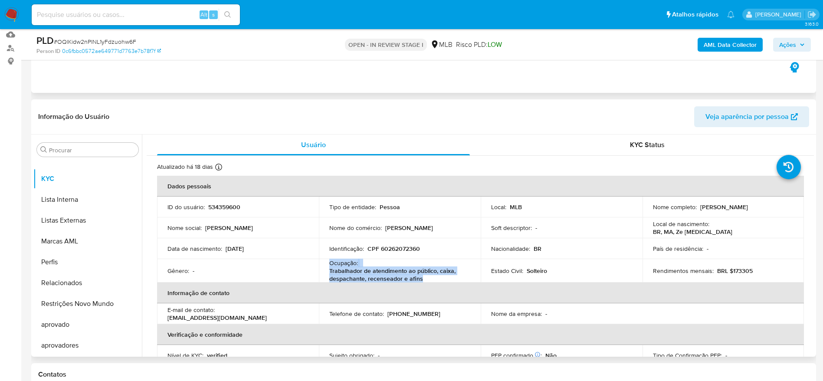
click at [351, 271] on p "Trabalhador de atendimento ao público, caixa, despachante, recenseador e afins" at bounding box center [397, 275] width 137 height 16
copy div "Ocupação : Trabalhador de atendimento ao público, caixa, despachante, recensead…"
drag, startPoint x: 401, startPoint y: 268, endPoint x: 416, endPoint y: 279, distance: 18.3
click at [401, 268] on p "Trabalhador de atendimento ao público, caixa, despachante, recenseador e afins" at bounding box center [397, 275] width 137 height 16
click at [421, 277] on p "Trabalhador de atendimento ao público, caixa, despachante, recenseador e afins" at bounding box center [397, 275] width 137 height 16
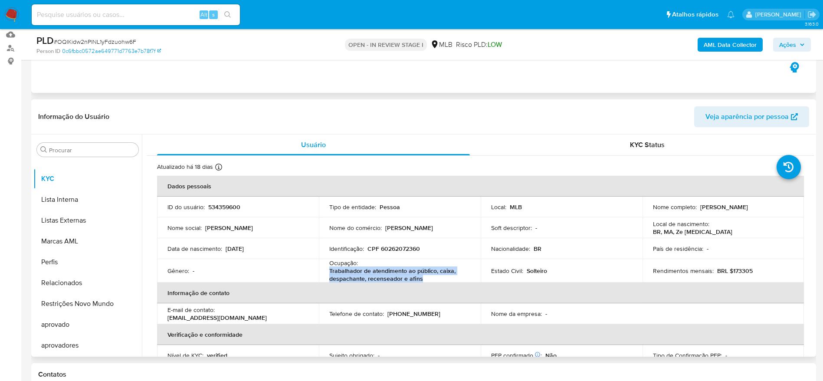
drag, startPoint x: 425, startPoint y: 281, endPoint x: 327, endPoint y: 273, distance: 98.3
click at [327, 273] on td "Ocupação : Trabalhador de atendimento ao público, caixa, despachante, recensead…" at bounding box center [400, 270] width 162 height 23
copy p "Trabalhador de atendimento ao público, caixa, despachante, recenseador e afins"
